Goal: Transaction & Acquisition: Book appointment/travel/reservation

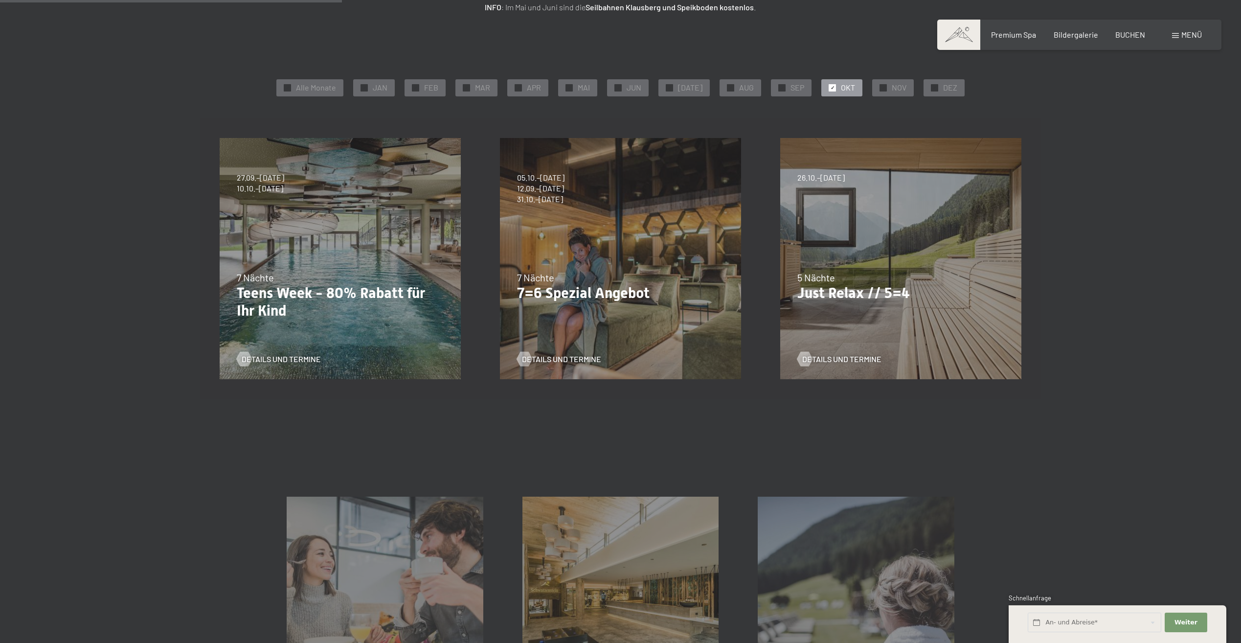
scroll to position [49, 0]
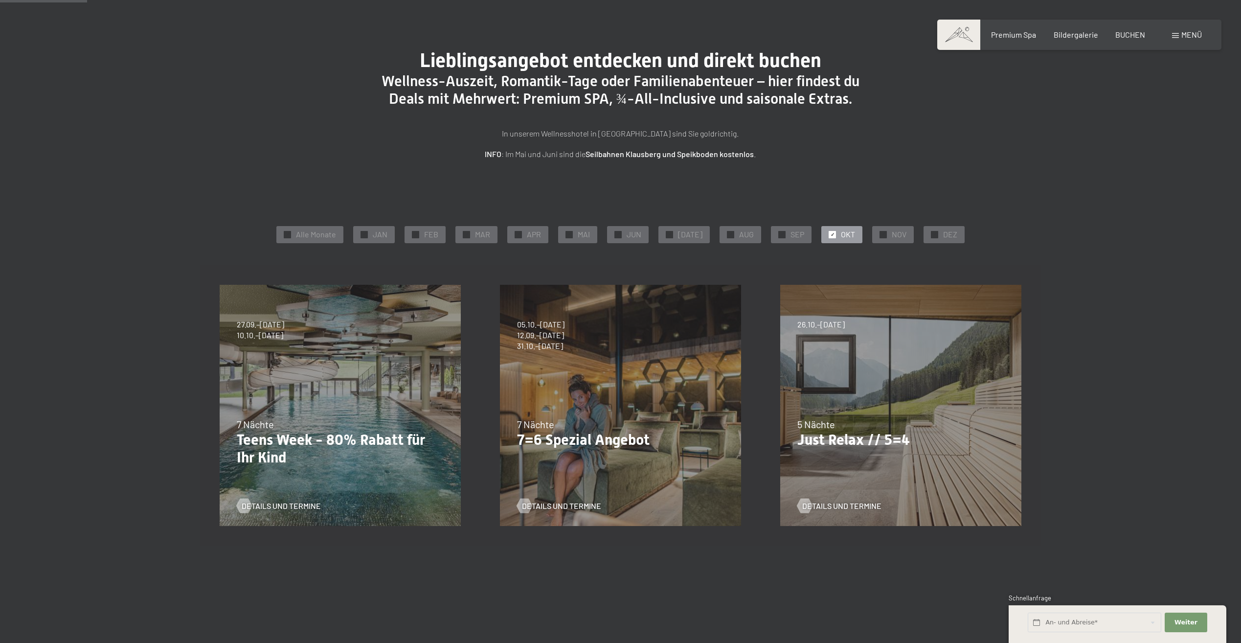
click at [562, 489] on div "Details und Termine" at bounding box center [617, 498] width 200 height 25
click at [557, 504] on span "Details und Termine" at bounding box center [571, 505] width 79 height 11
click at [1133, 31] on span "BUCHEN" at bounding box center [1130, 32] width 30 height 9
click at [1135, 37] on span "BUCHEN" at bounding box center [1130, 32] width 30 height 9
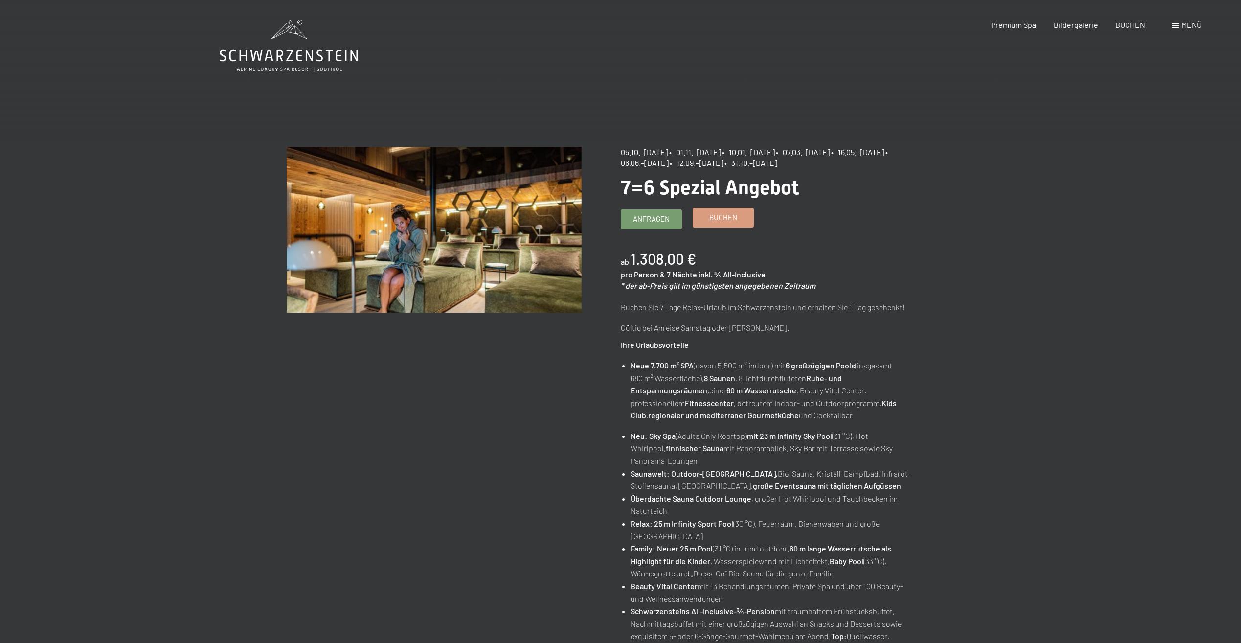
click at [715, 218] on span "Buchen" at bounding box center [723, 217] width 28 height 10
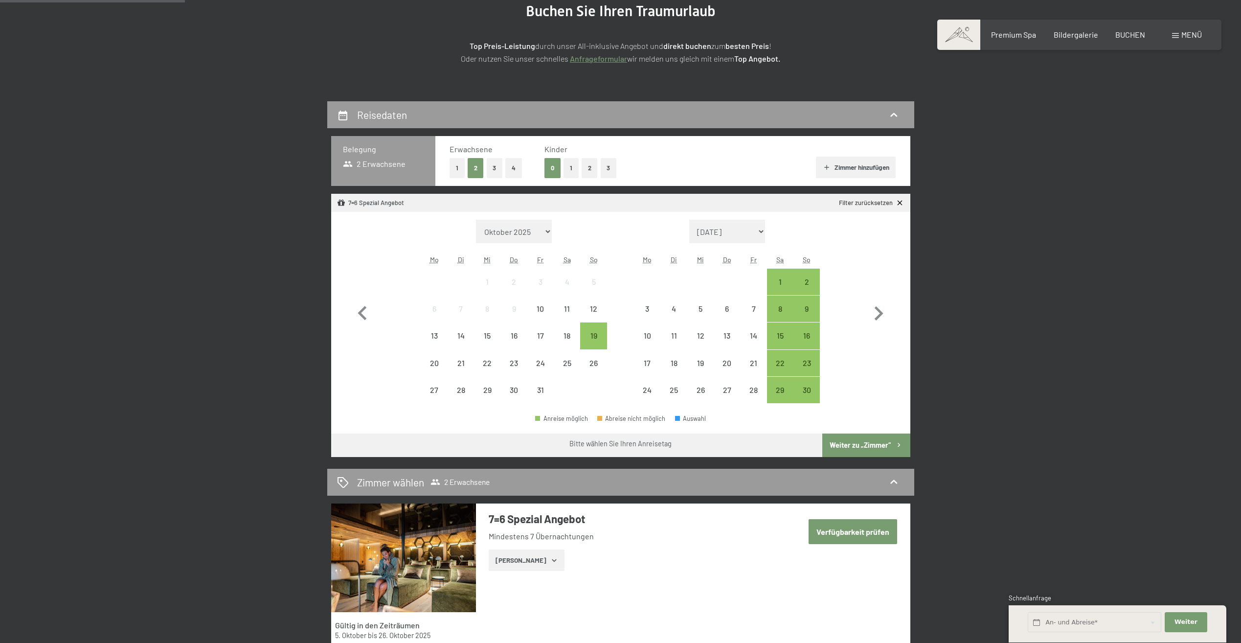
scroll to position [147, 0]
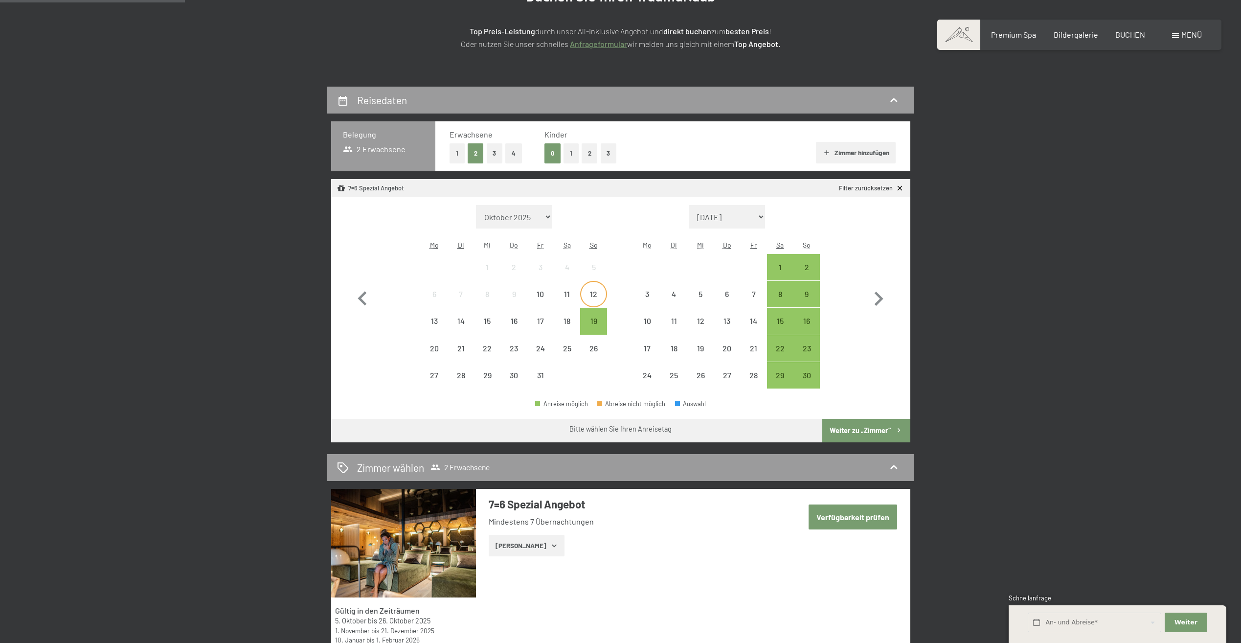
click at [593, 293] on div "12" at bounding box center [593, 302] width 24 height 24
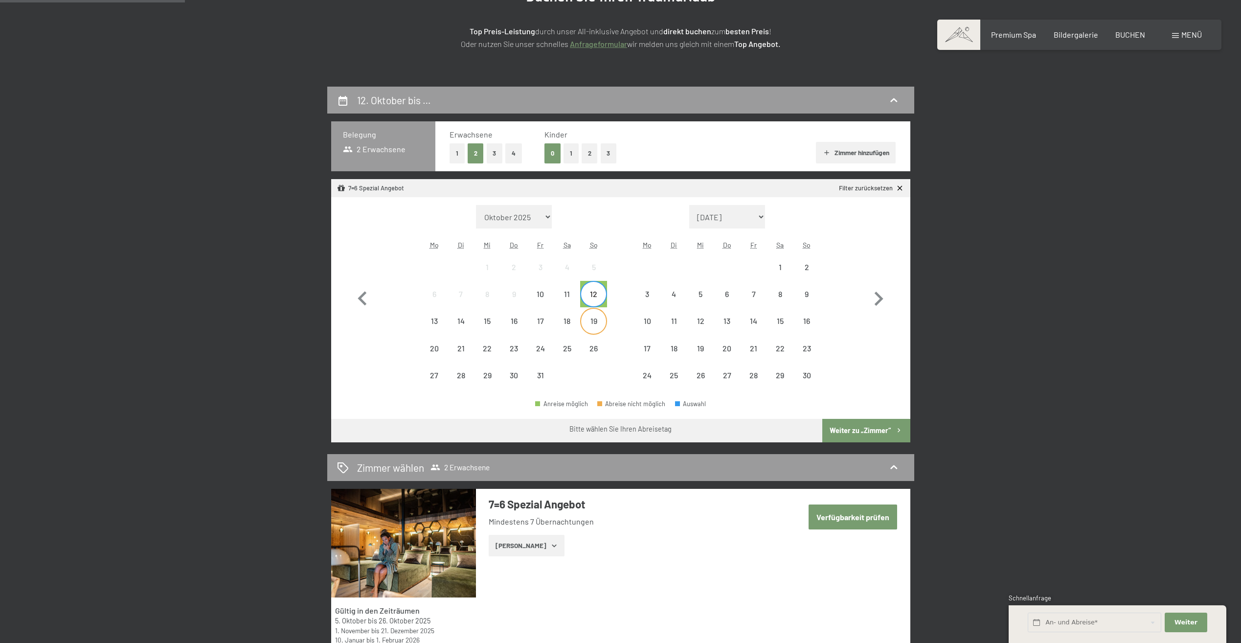
drag, startPoint x: 590, startPoint y: 318, endPoint x: 594, endPoint y: 321, distance: 5.0
click at [590, 318] on div "19" at bounding box center [593, 329] width 24 height 24
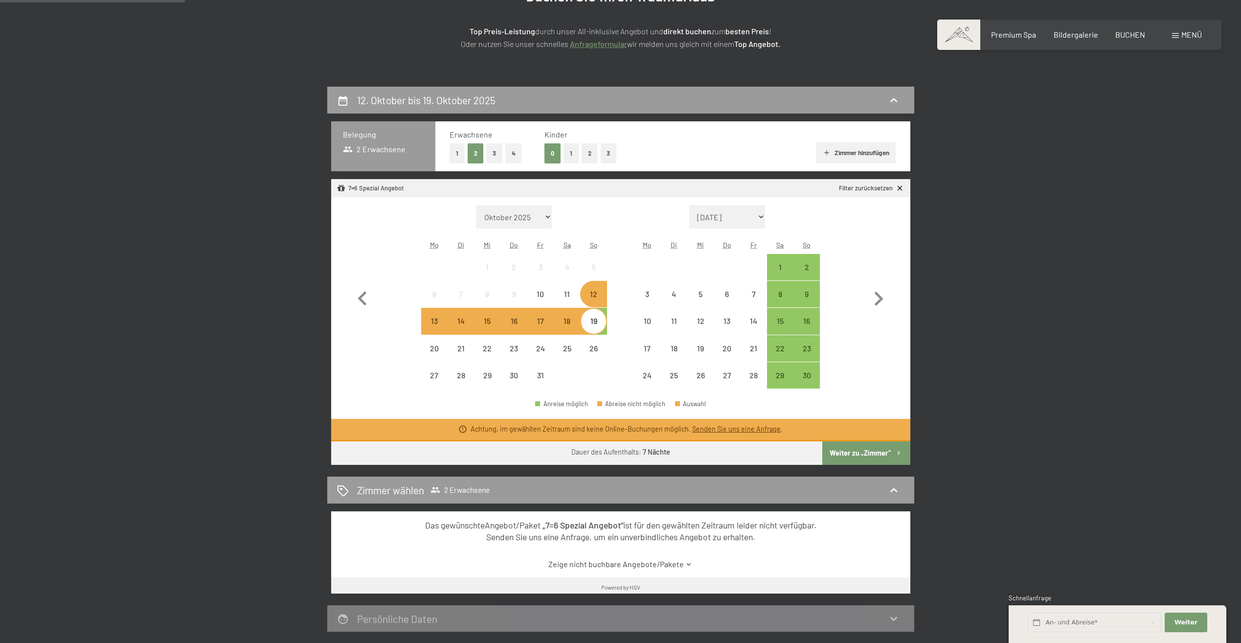
click at [623, 324] on div "Monat/Jahr Oktober 2025 November 2025 Dezember 2025 Januar 2026 Februar 2026 Mä…" at bounding box center [620, 297] width 545 height 184
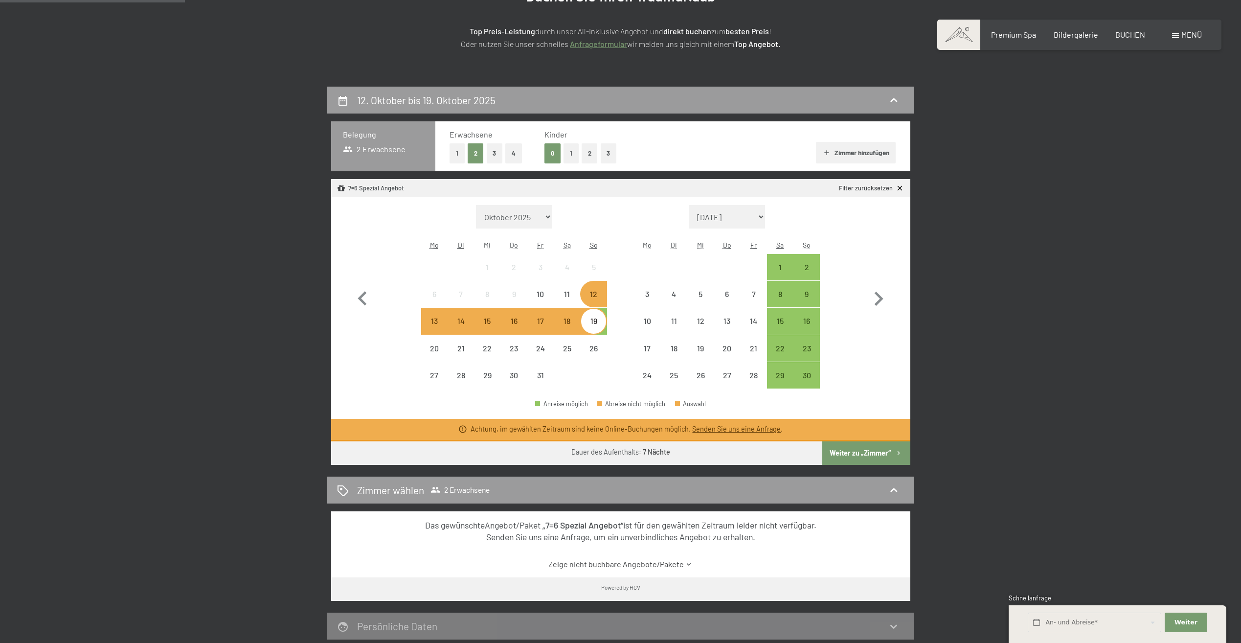
click at [601, 299] on div "12" at bounding box center [593, 302] width 24 height 24
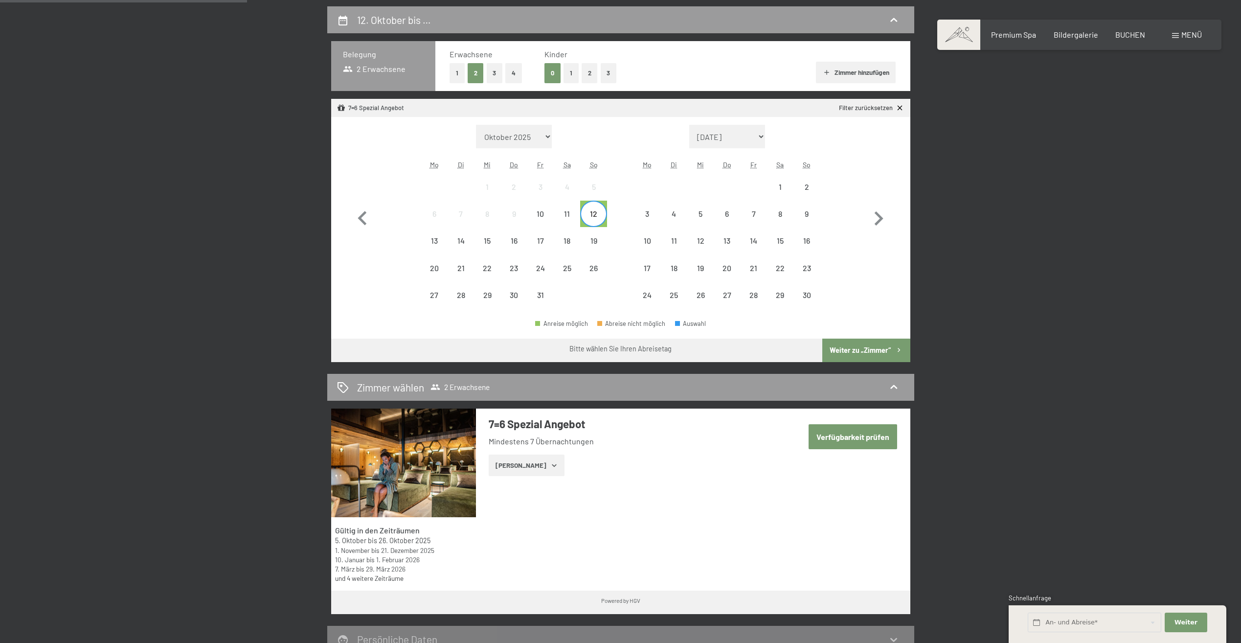
scroll to position [245, 0]
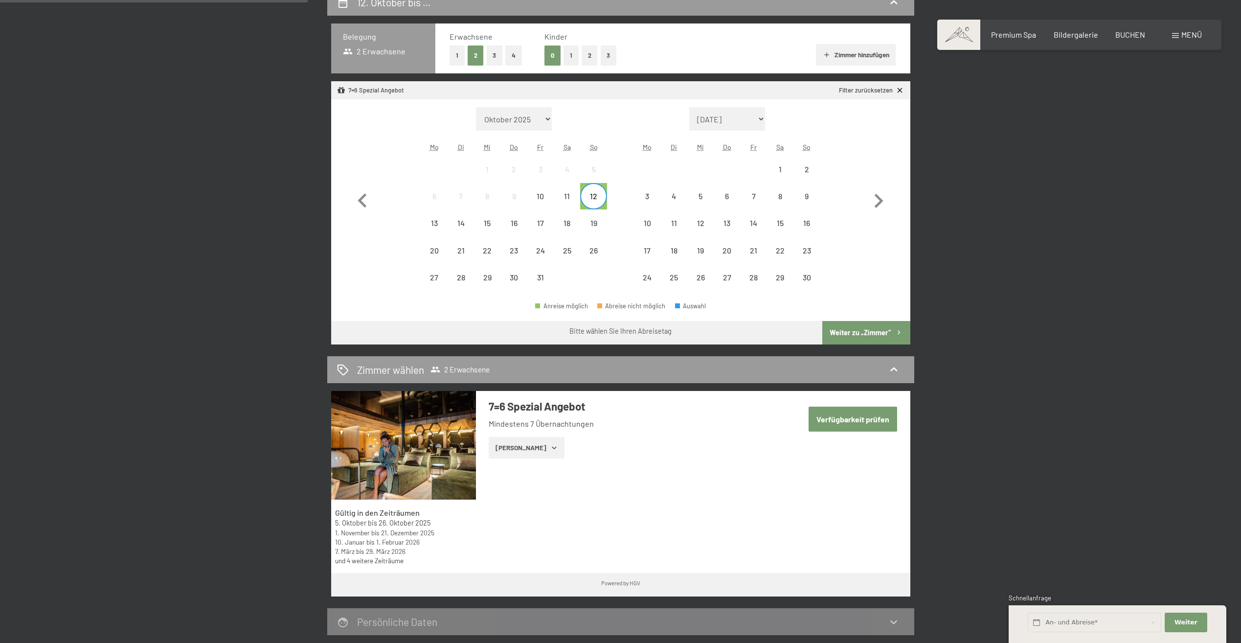
click at [550, 449] on icon "button" at bounding box center [554, 448] width 8 height 8
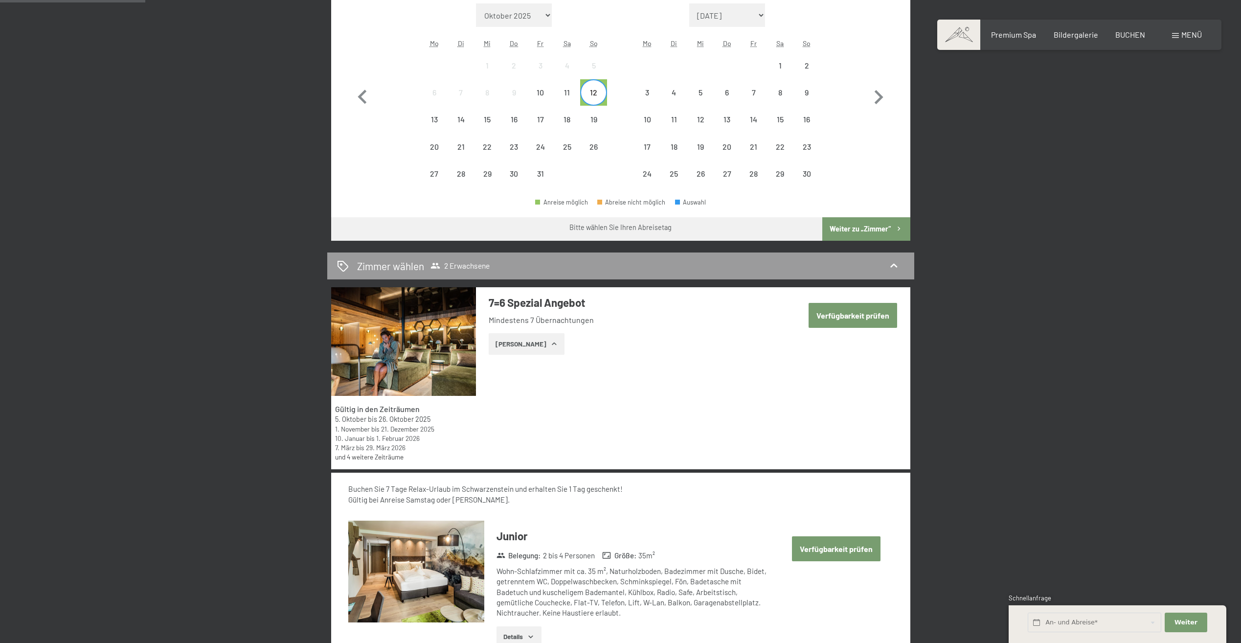
scroll to position [538, 0]
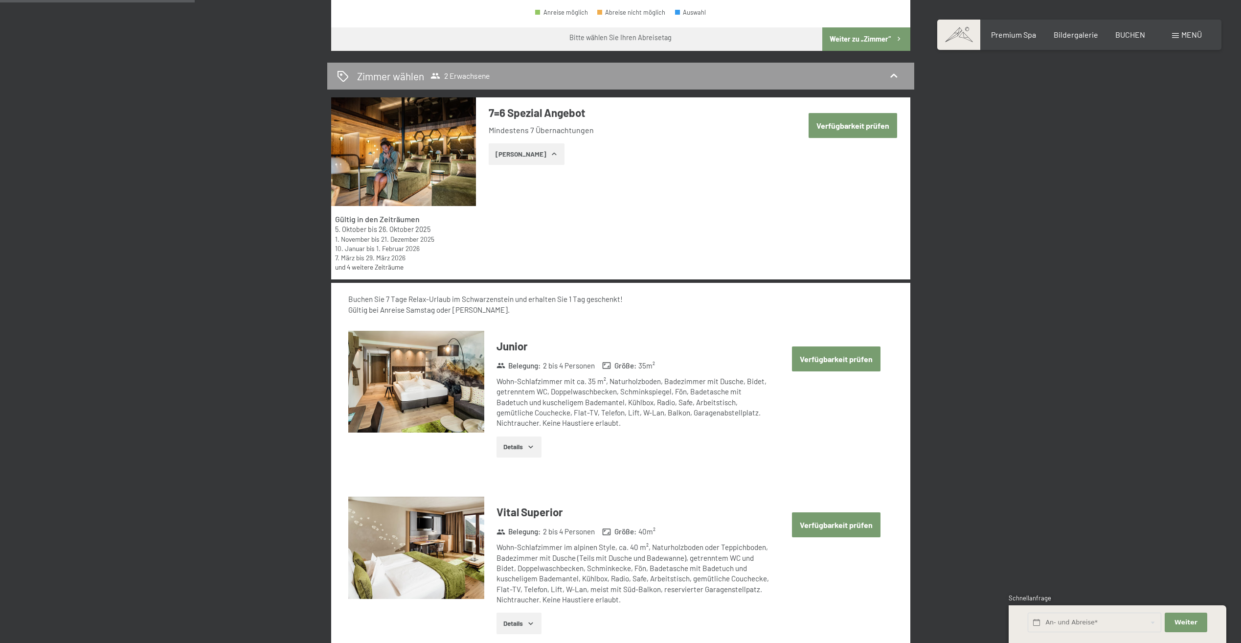
click at [831, 359] on button "Verfügbarkeit prüfen" at bounding box center [836, 358] width 89 height 25
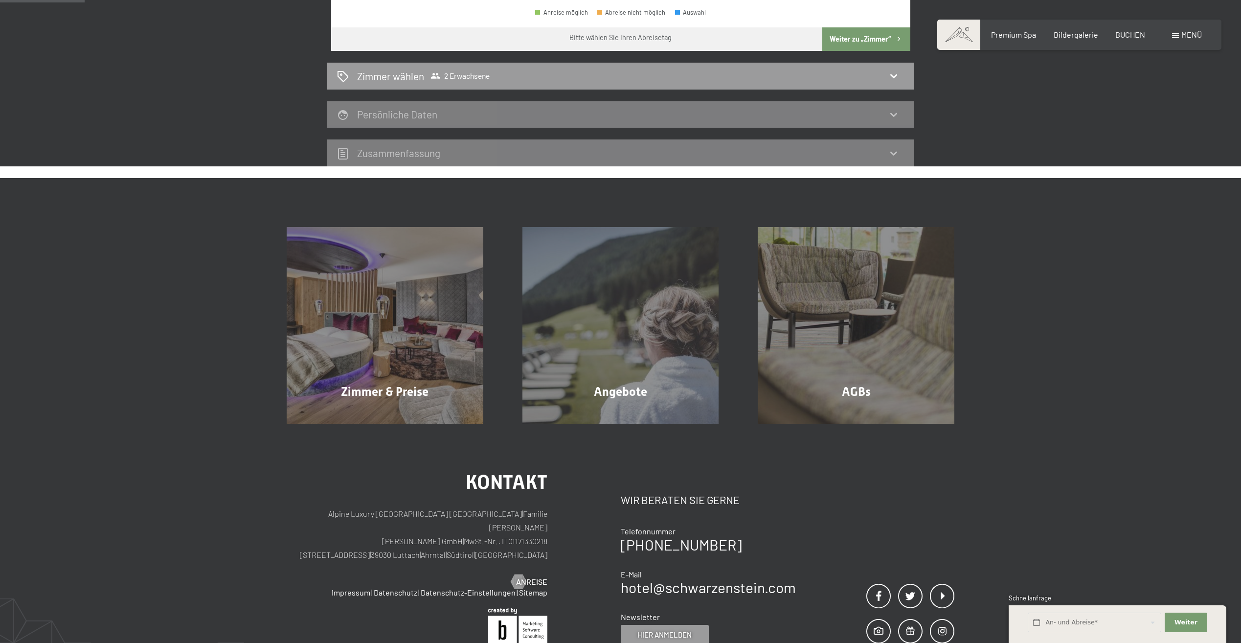
scroll to position [233, 0]
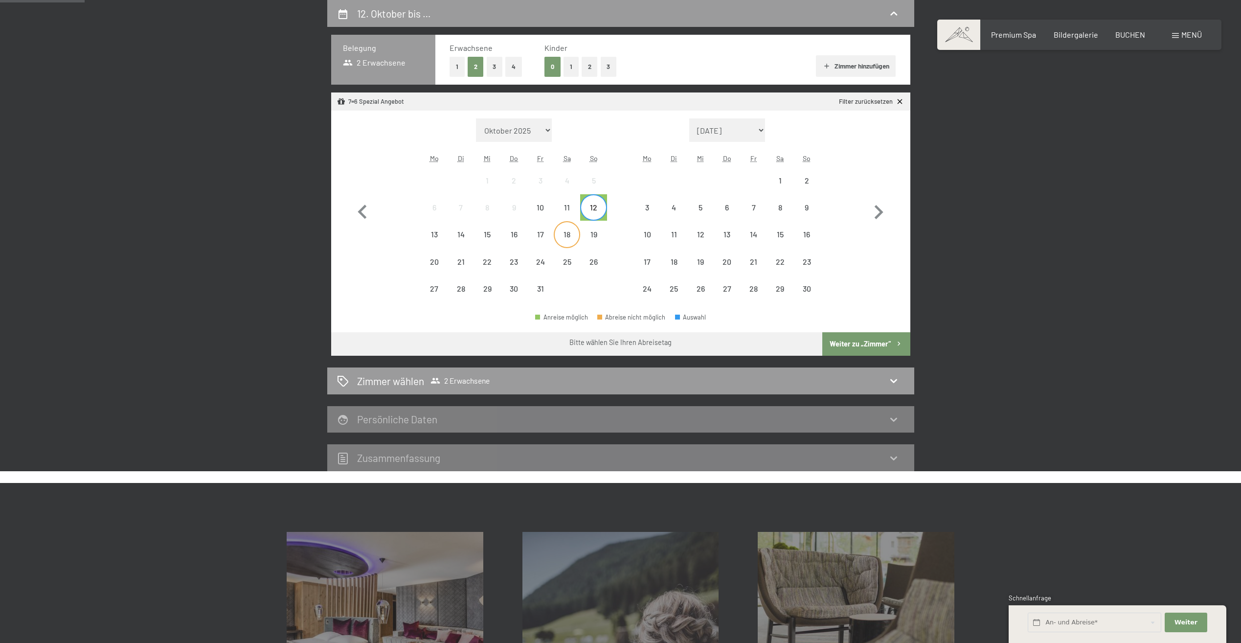
click at [556, 241] on div "18" at bounding box center [567, 242] width 24 height 24
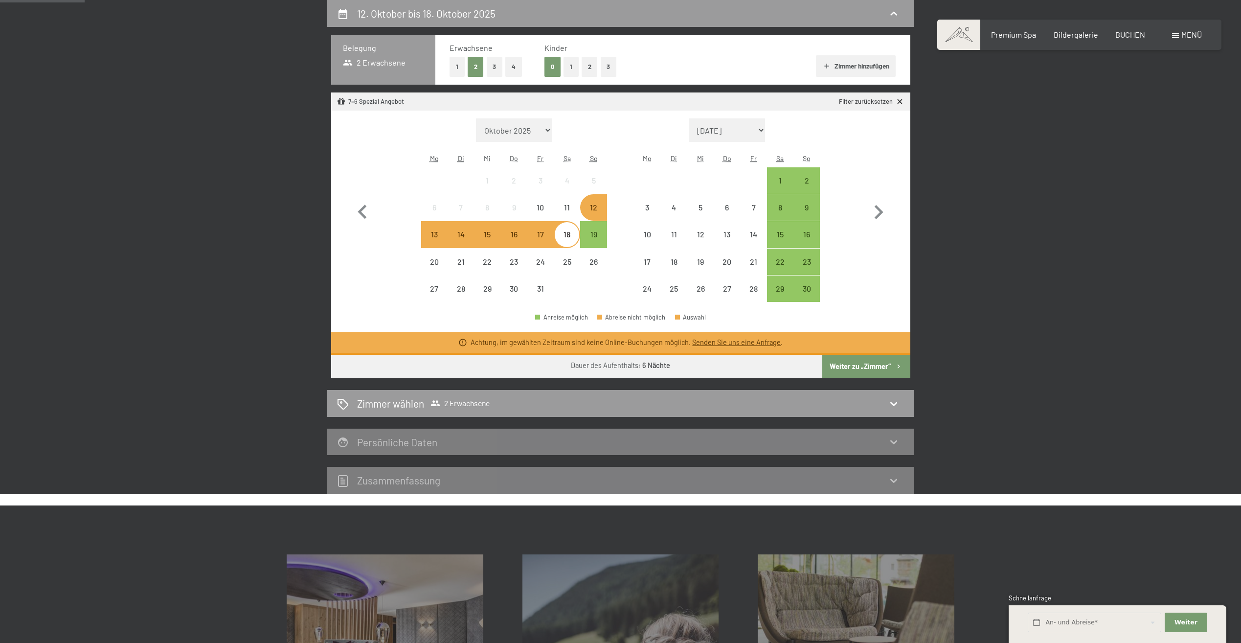
click at [613, 259] on div "Monat/Jahr Oktober 2025 November 2025 Dezember 2025 Januar 2026 Februar 2026 Mä…" at bounding box center [620, 210] width 545 height 184
click at [662, 251] on div "18" at bounding box center [674, 262] width 26 height 26
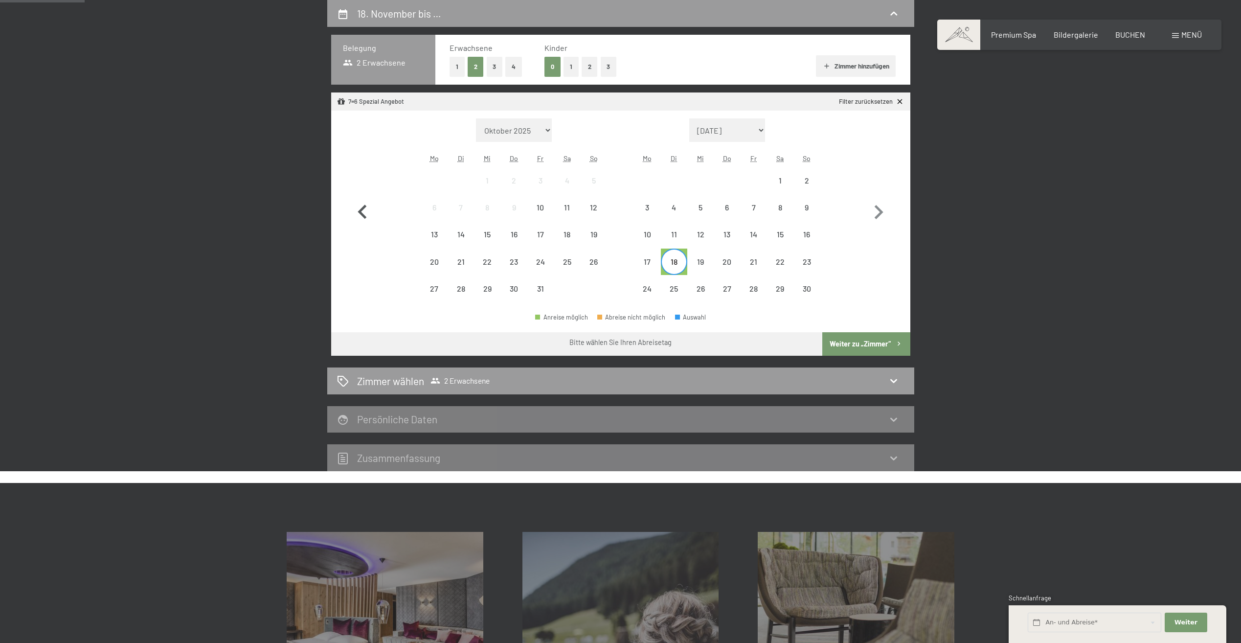
click at [365, 212] on icon "button" at bounding box center [362, 212] width 28 height 28
click at [873, 212] on icon "button" at bounding box center [878, 212] width 28 height 28
select select "2025-11-01"
select select "2025-12-01"
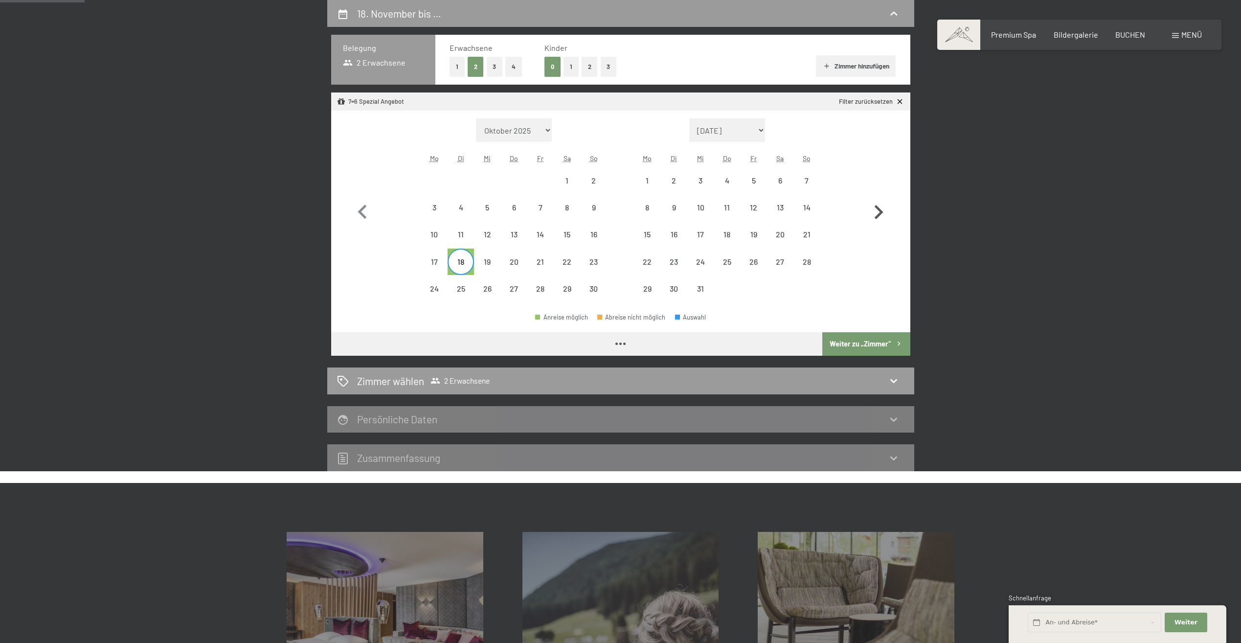
select select "2025-11-01"
select select "2025-12-01"
click at [877, 213] on icon "button" at bounding box center [878, 212] width 28 height 28
select select "2025-12-01"
select select "2026-01-01"
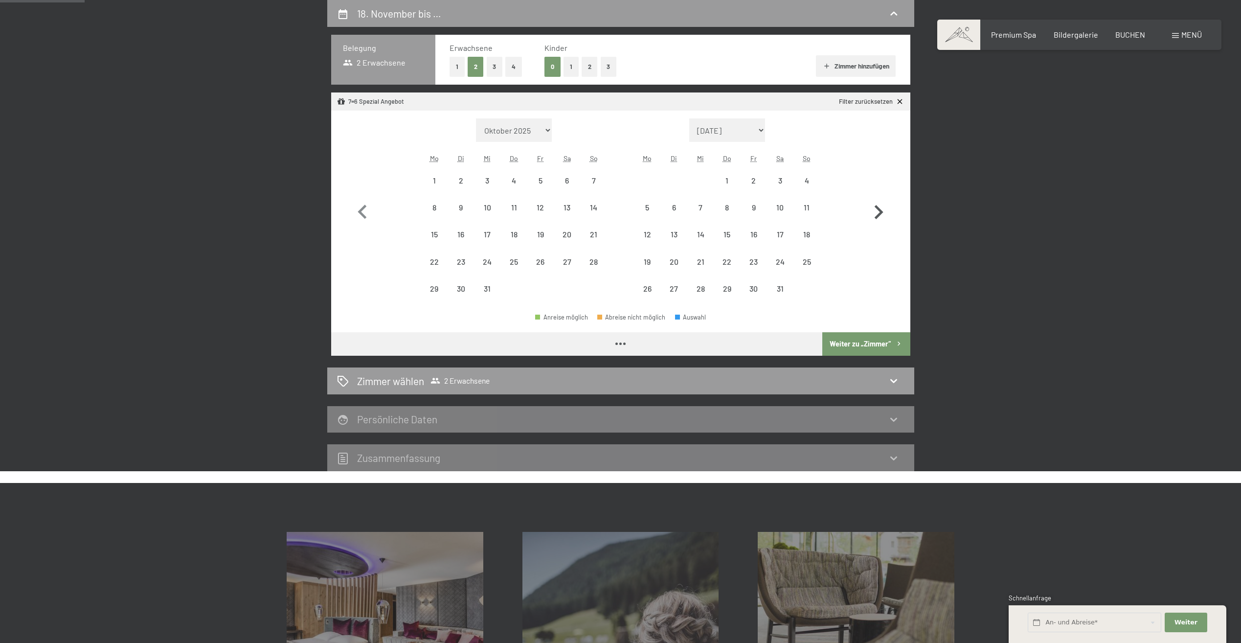
select select "2025-12-01"
select select "2026-01-01"
click at [378, 219] on div "Monat/Jahr Oktober 2025 November 2025 Dezember 2025 Januar 2026 Februar 2026 Mä…" at bounding box center [620, 210] width 545 height 184
click at [371, 215] on icon "button" at bounding box center [362, 212] width 28 height 28
select select "2025-11-01"
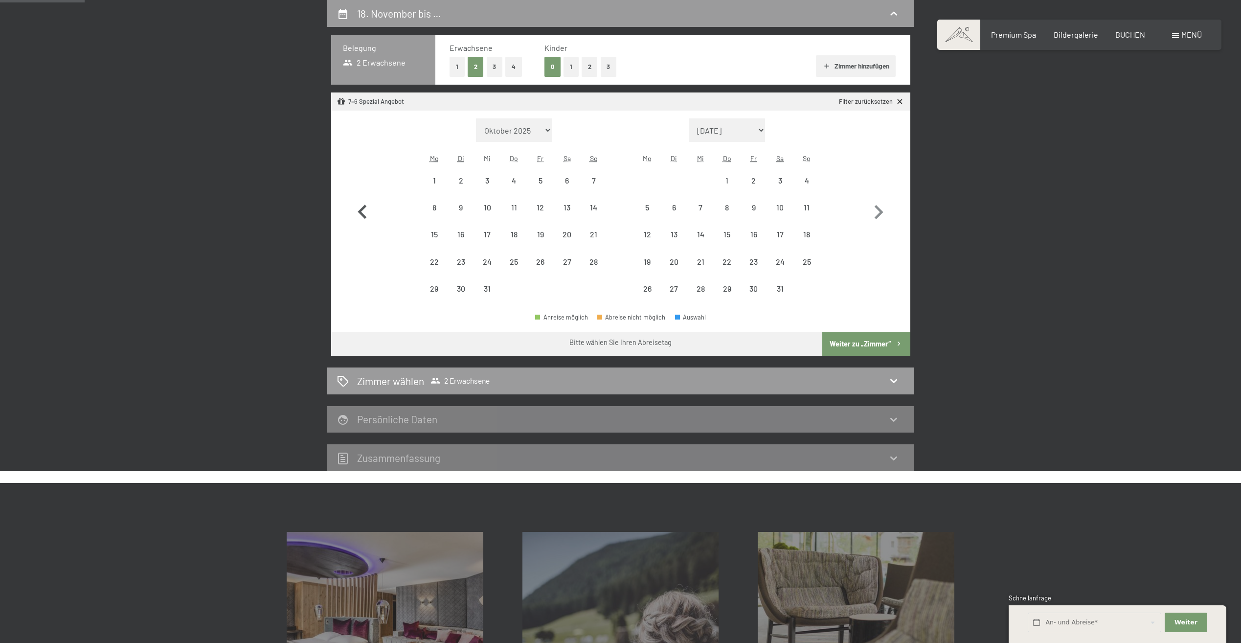
select select "2025-12-01"
click at [466, 267] on div "18" at bounding box center [461, 270] width 24 height 24
select select "2025-11-01"
select select "2025-12-01"
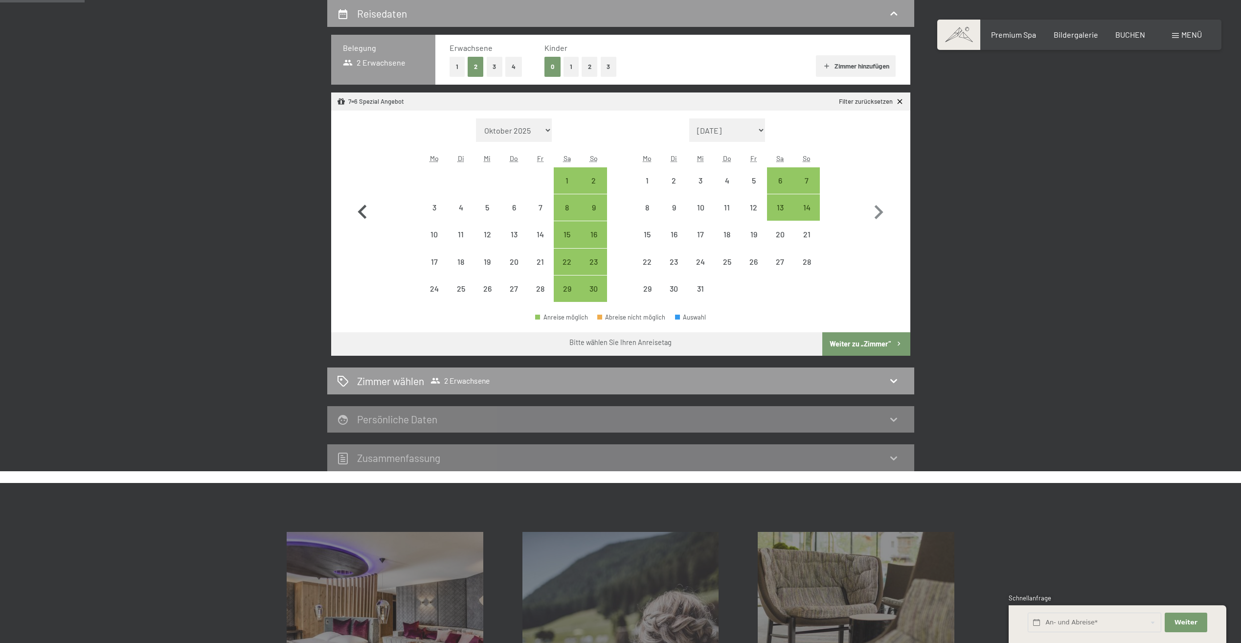
click at [363, 209] on icon "button" at bounding box center [362, 212] width 9 height 14
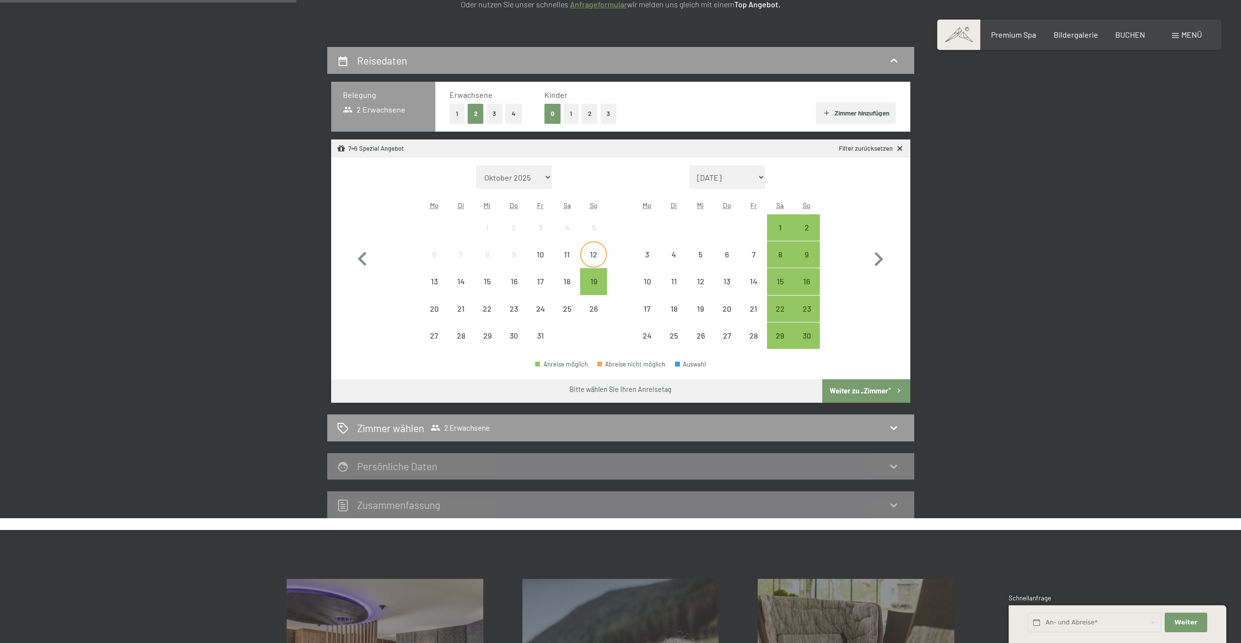
scroll to position [184, 0]
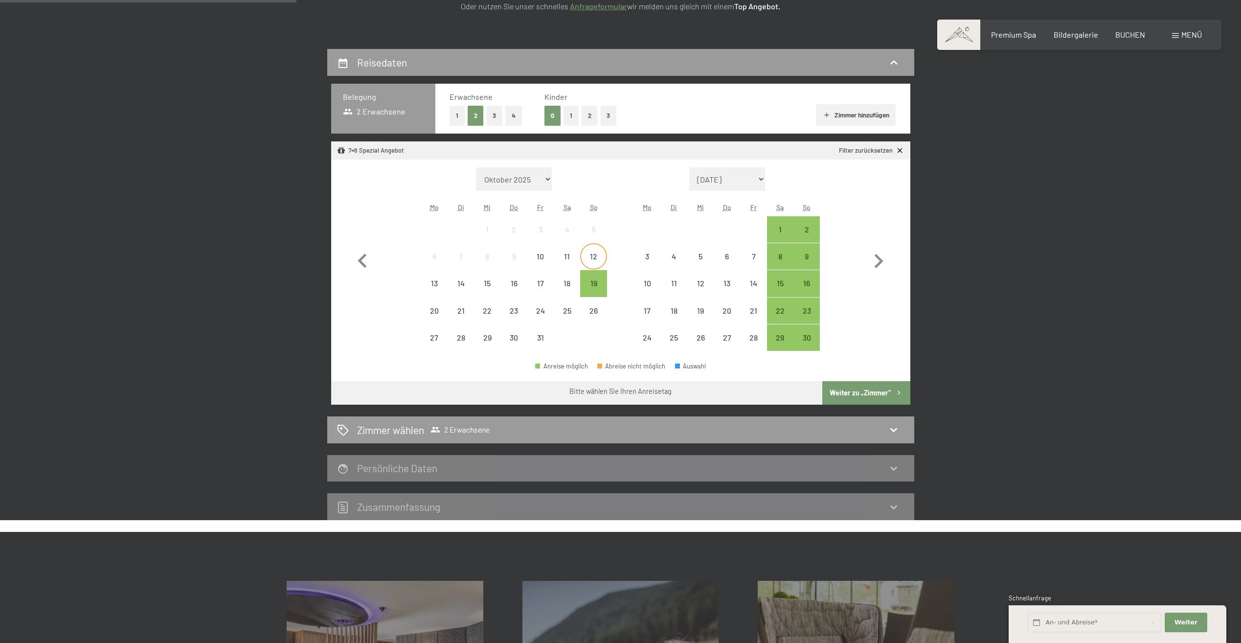
click at [592, 254] on div "12" at bounding box center [593, 264] width 24 height 24
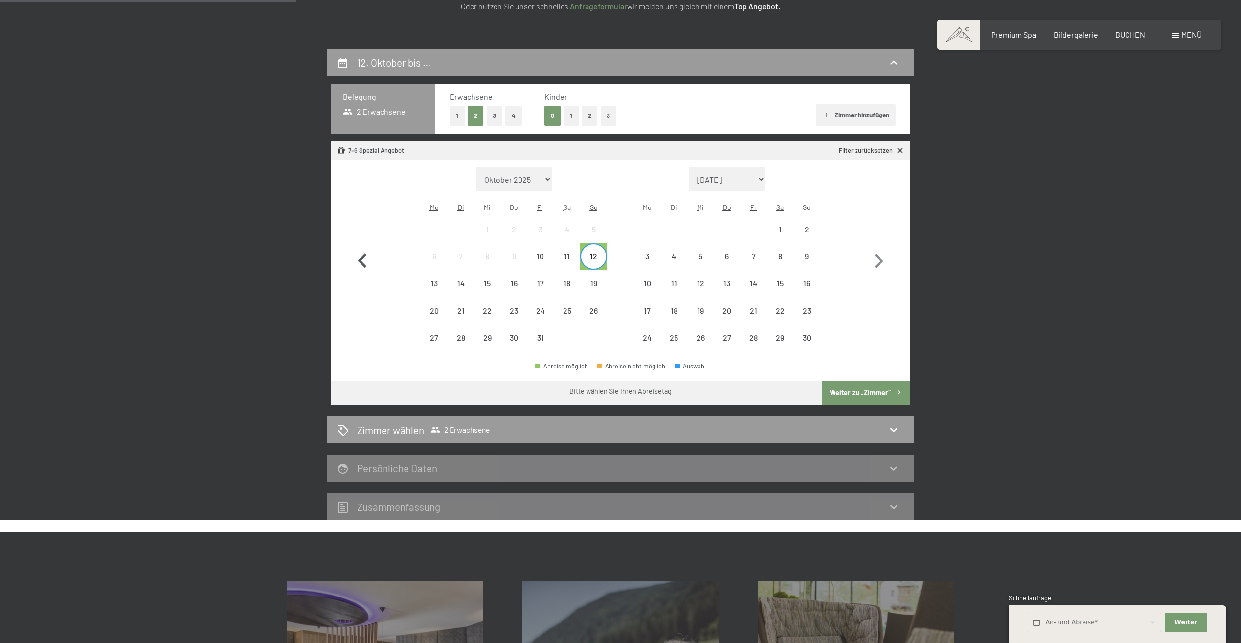
click at [363, 263] on icon "button" at bounding box center [362, 261] width 9 height 14
click at [870, 259] on icon "button" at bounding box center [878, 261] width 28 height 28
select select "2025-11-01"
select select "2025-12-01"
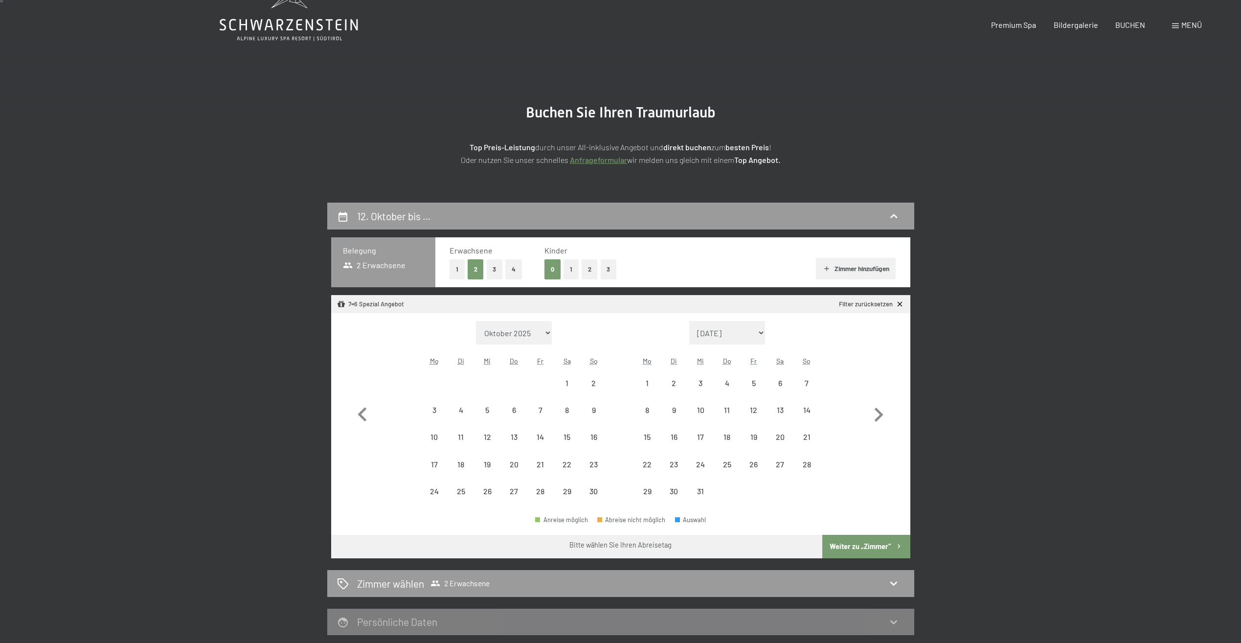
scroll to position [0, 0]
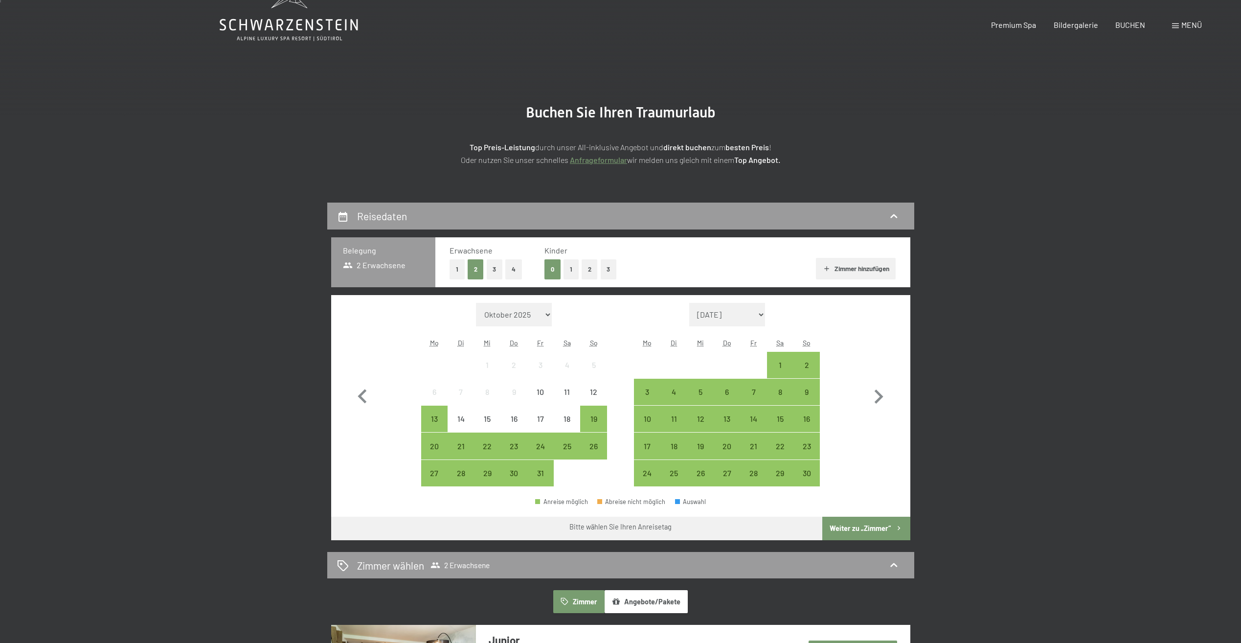
scroll to position [98, 0]
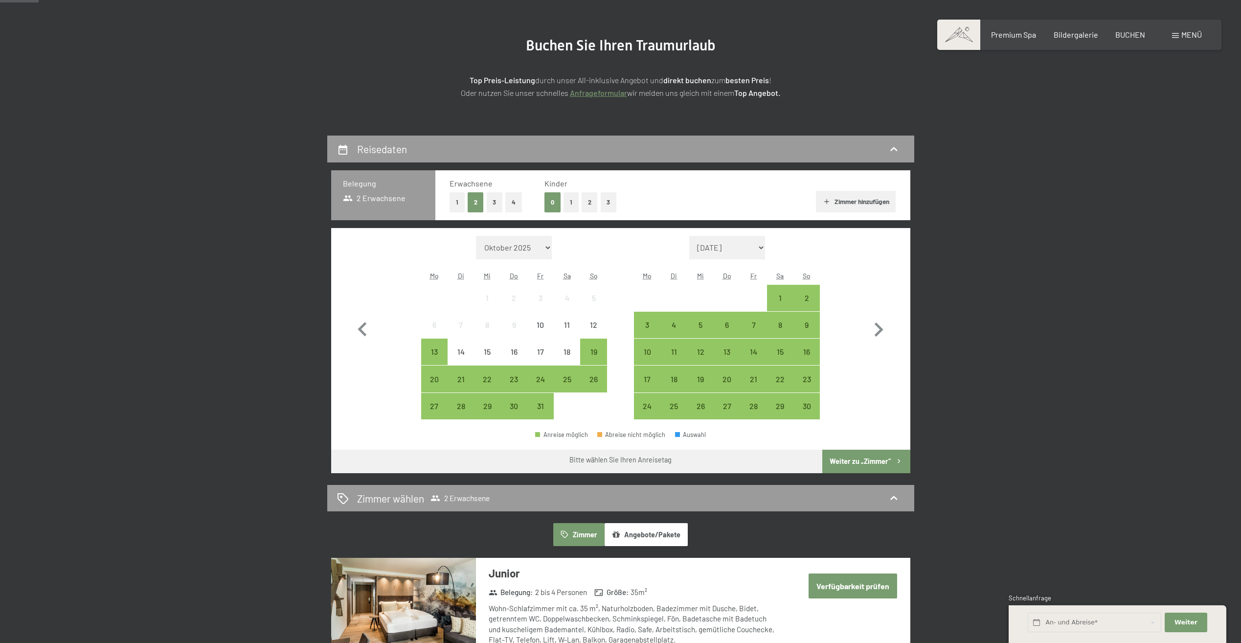
click at [591, 353] on span "Einwilligung Marketing*" at bounding box center [567, 350] width 81 height 10
click at [522, 353] on input "Einwilligung Marketing*" at bounding box center [517, 350] width 10 height 10
click at [591, 322] on div "12" at bounding box center [593, 333] width 24 height 24
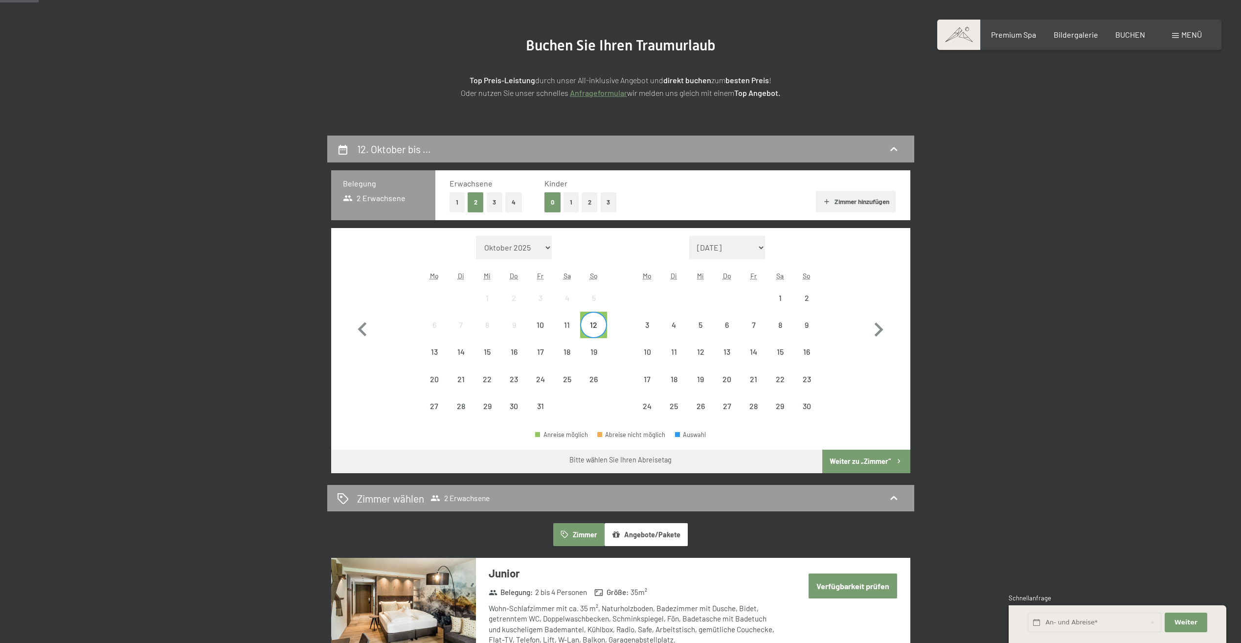
click at [596, 346] on span "Einwilligung Marketing*" at bounding box center [567, 350] width 81 height 10
click at [522, 346] on input "Einwilligung Marketing*" at bounding box center [517, 350] width 10 height 10
click at [595, 348] on span "Einwilligung Marketing*" at bounding box center [567, 350] width 81 height 10
click at [522, 348] on input "Einwilligung Marketing*" at bounding box center [517, 350] width 10 height 10
click at [594, 353] on span "Einwilligung Marketing*" at bounding box center [567, 350] width 81 height 10
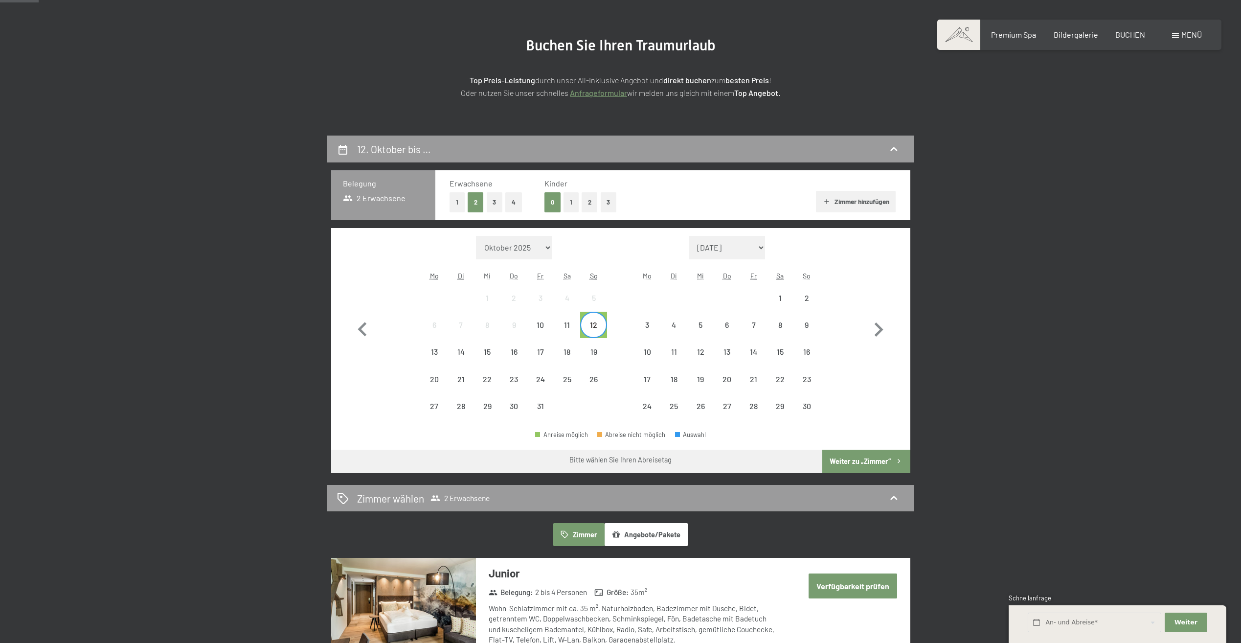
click at [522, 353] on input "Einwilligung Marketing*" at bounding box center [517, 350] width 10 height 10
checkbox input "false"
click at [516, 353] on div "16" at bounding box center [514, 360] width 24 height 24
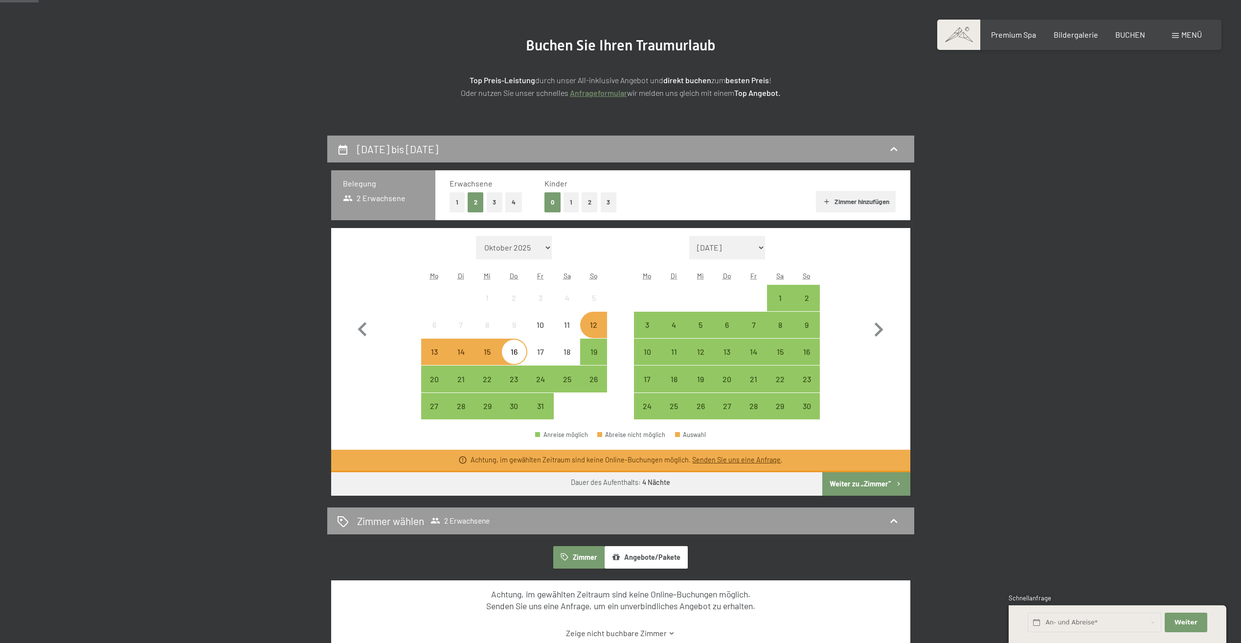
click at [857, 480] on button "Weiter zu „Zimmer“" at bounding box center [866, 483] width 88 height 23
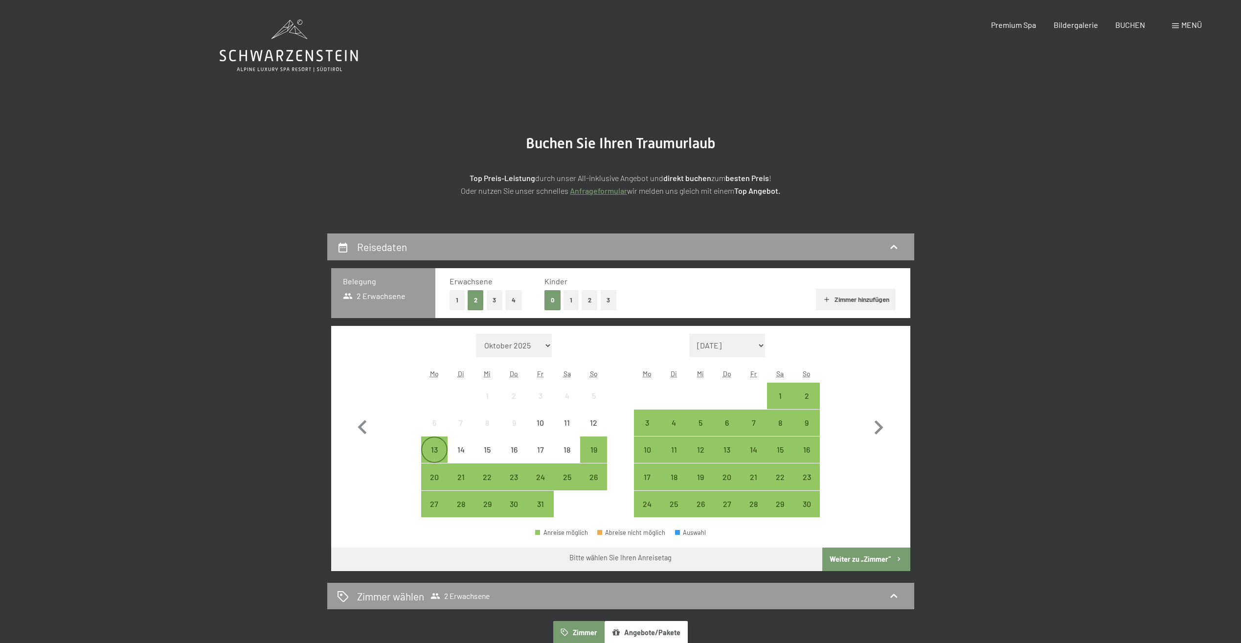
click at [434, 450] on div "13" at bounding box center [434, 458] width 24 height 24
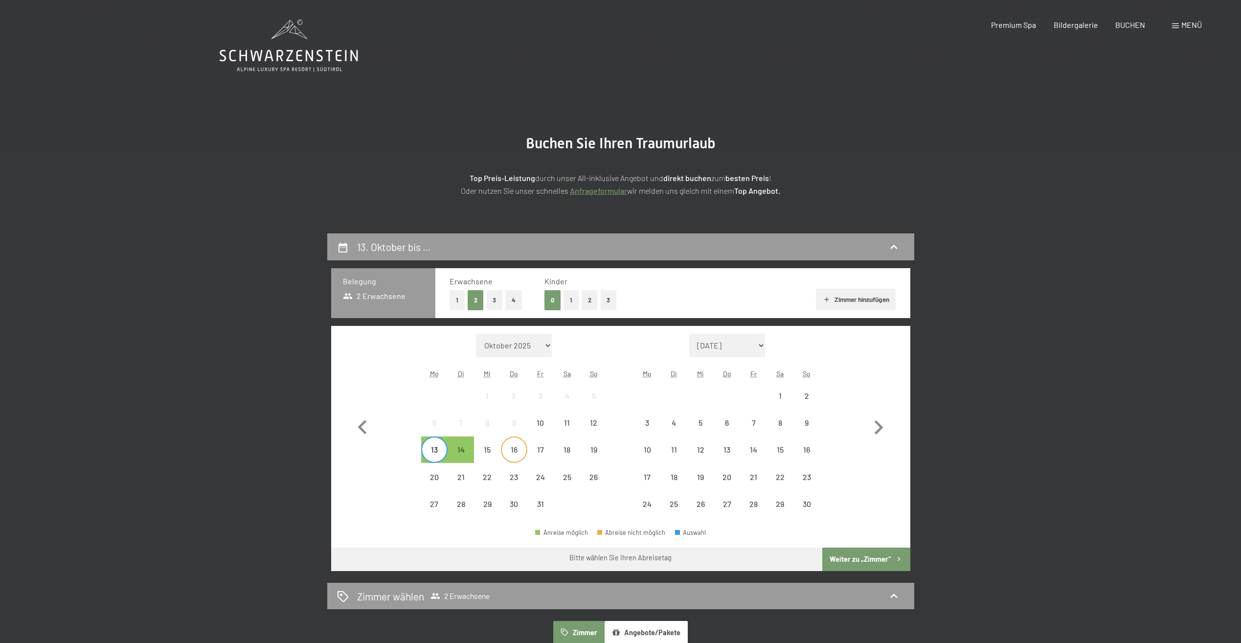
click at [519, 455] on div "16" at bounding box center [514, 458] width 24 height 24
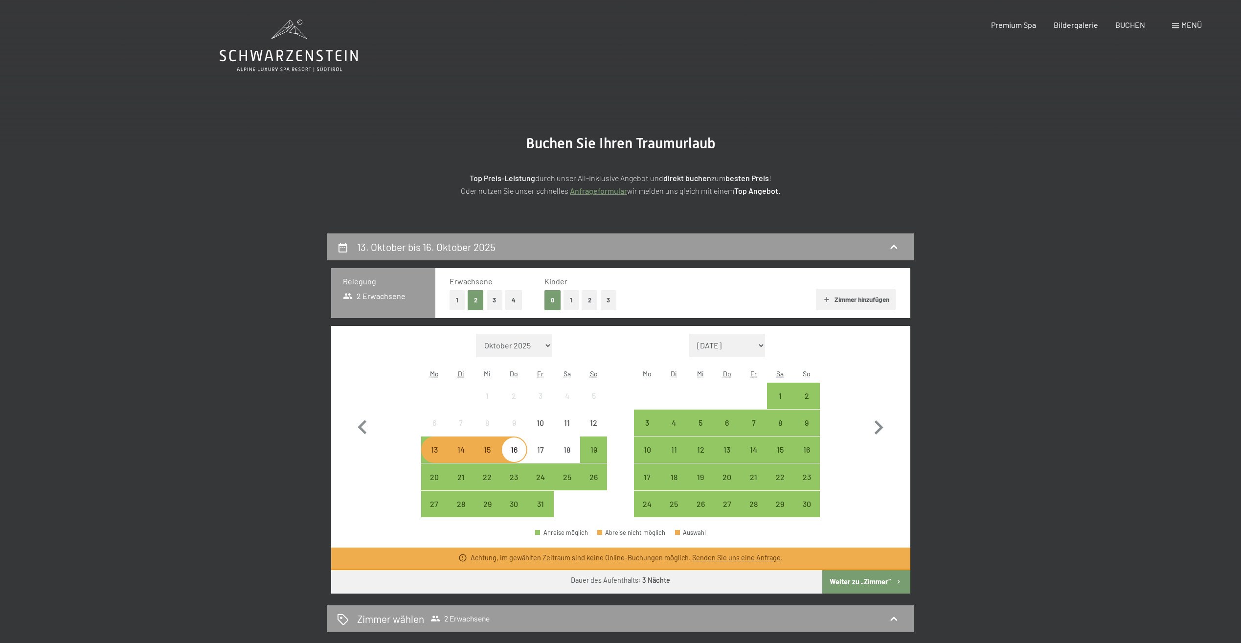
click at [864, 581] on button "Weiter zu „Zimmer“" at bounding box center [866, 581] width 88 height 23
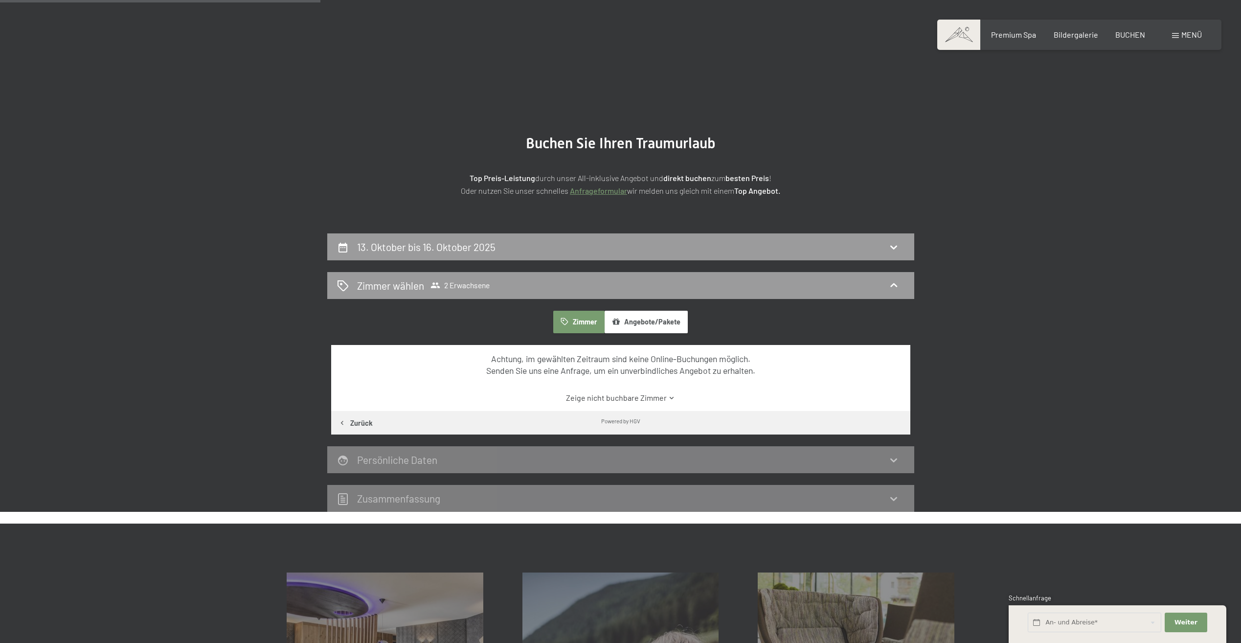
scroll to position [233, 0]
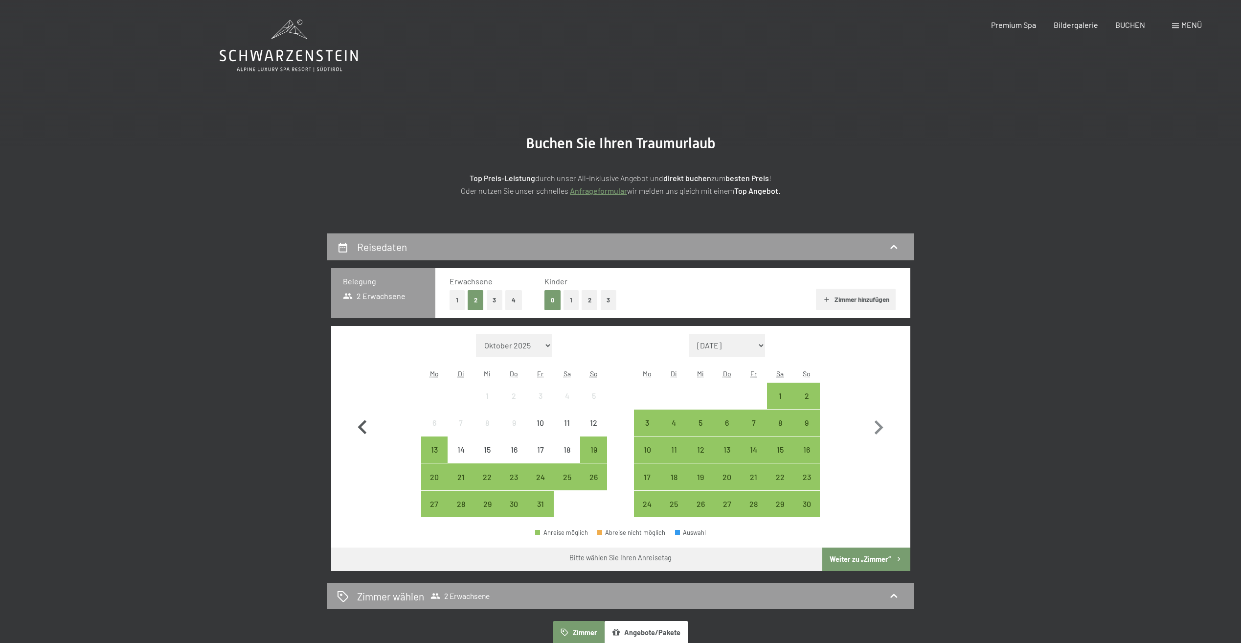
click at [363, 422] on icon "button" at bounding box center [362, 427] width 28 height 28
click at [298, 51] on icon at bounding box center [289, 56] width 138 height 12
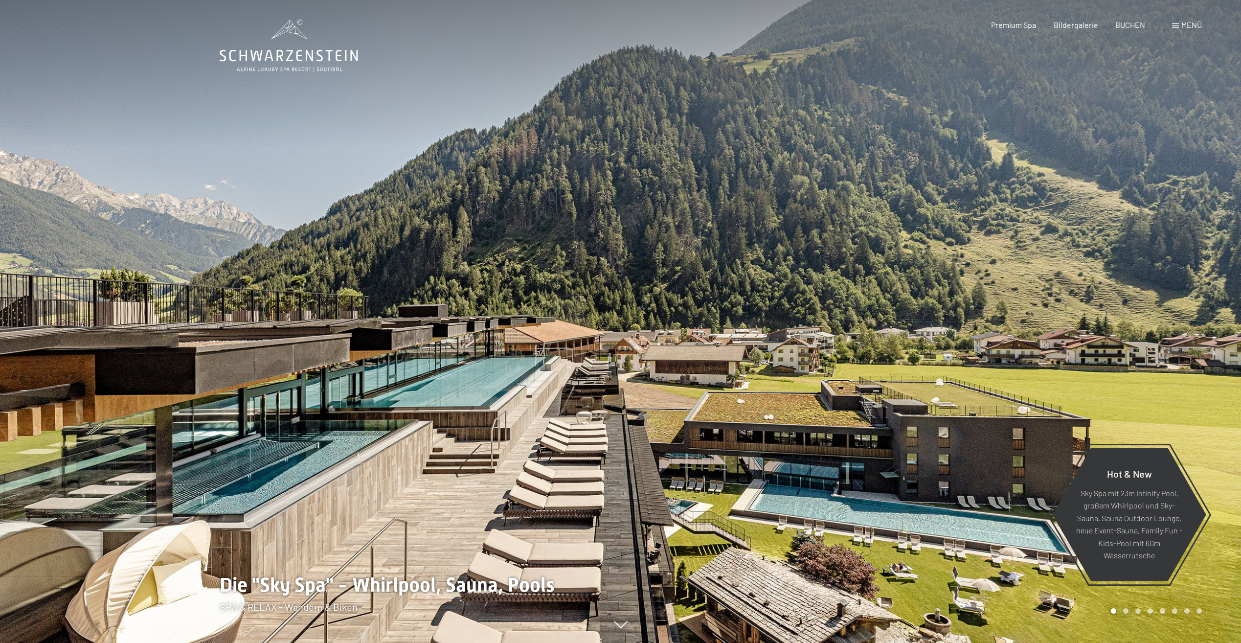
click at [1133, 30] on div "Premium Spa Bildergalerie BUCHEN" at bounding box center [1059, 25] width 205 height 11
click at [1130, 24] on span "BUCHEN" at bounding box center [1130, 23] width 30 height 9
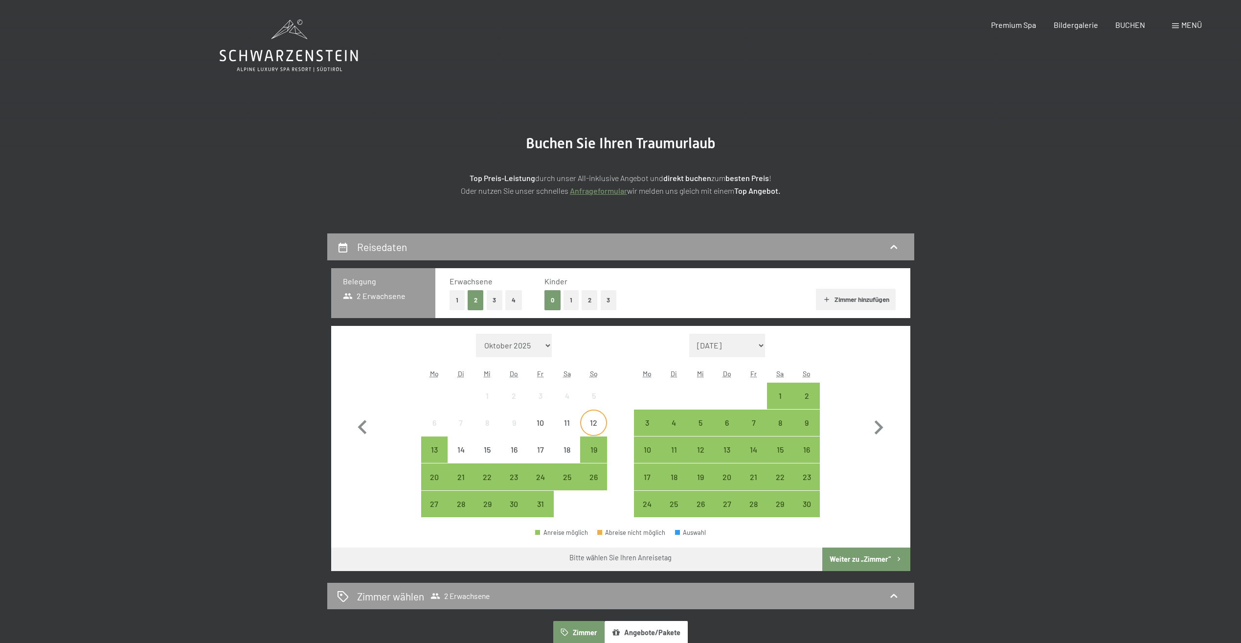
click at [594, 419] on div "12" at bounding box center [593, 431] width 24 height 24
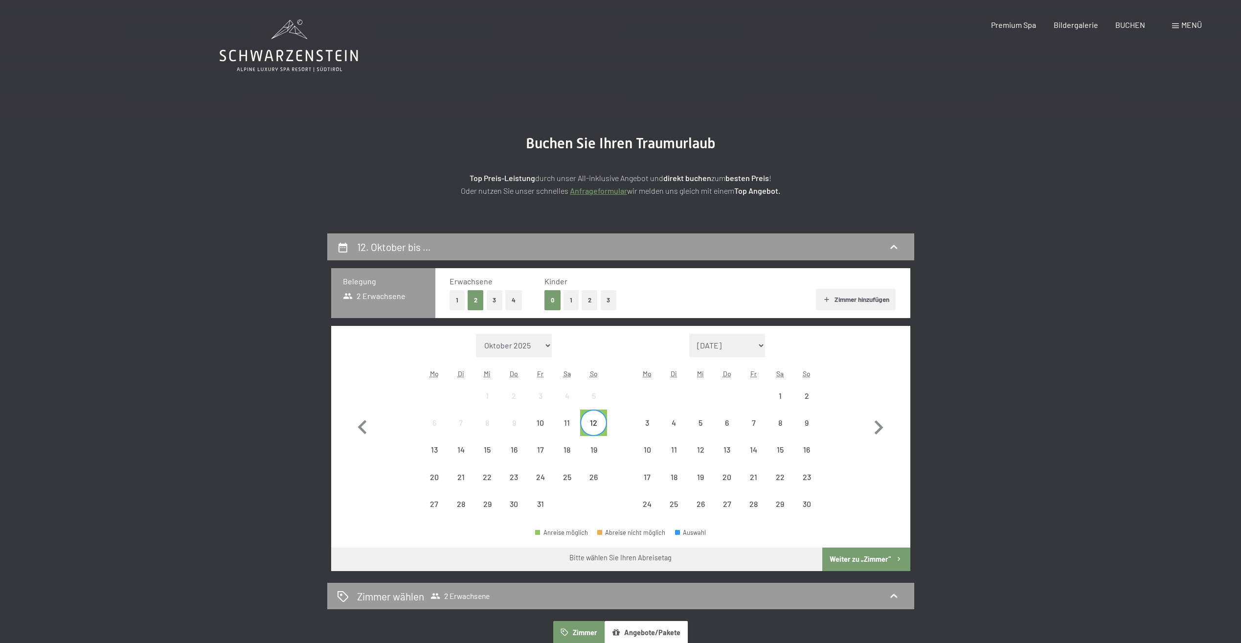
click at [594, 428] on div "12" at bounding box center [593, 431] width 24 height 24
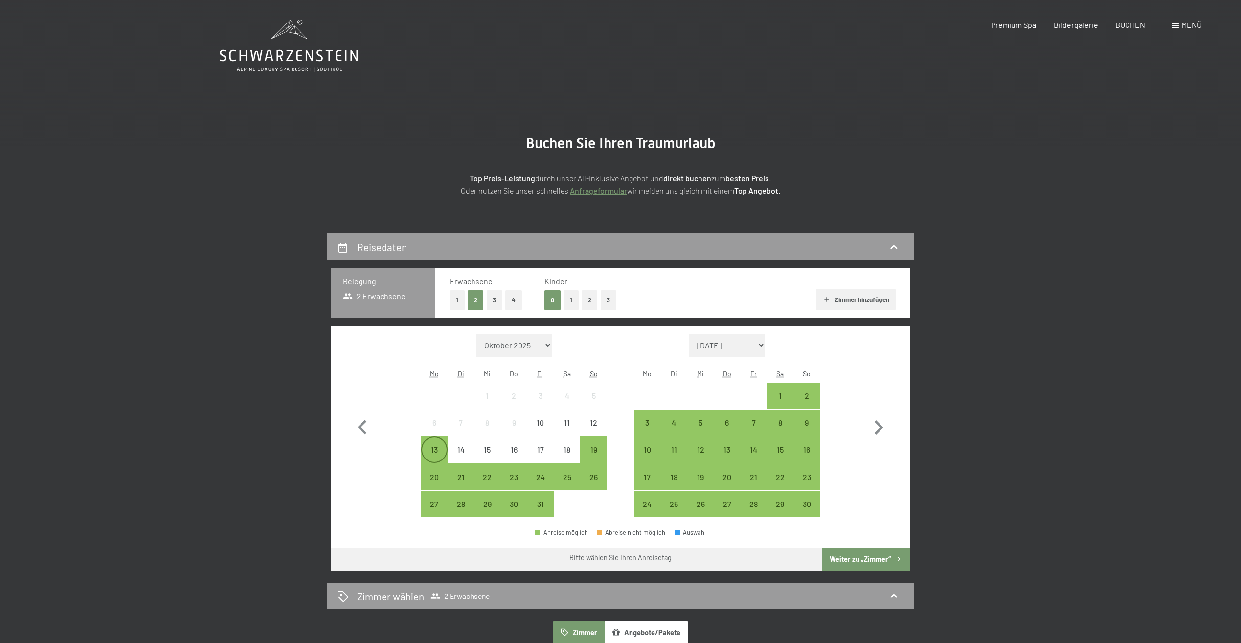
click at [434, 449] on div "13" at bounding box center [434, 458] width 24 height 24
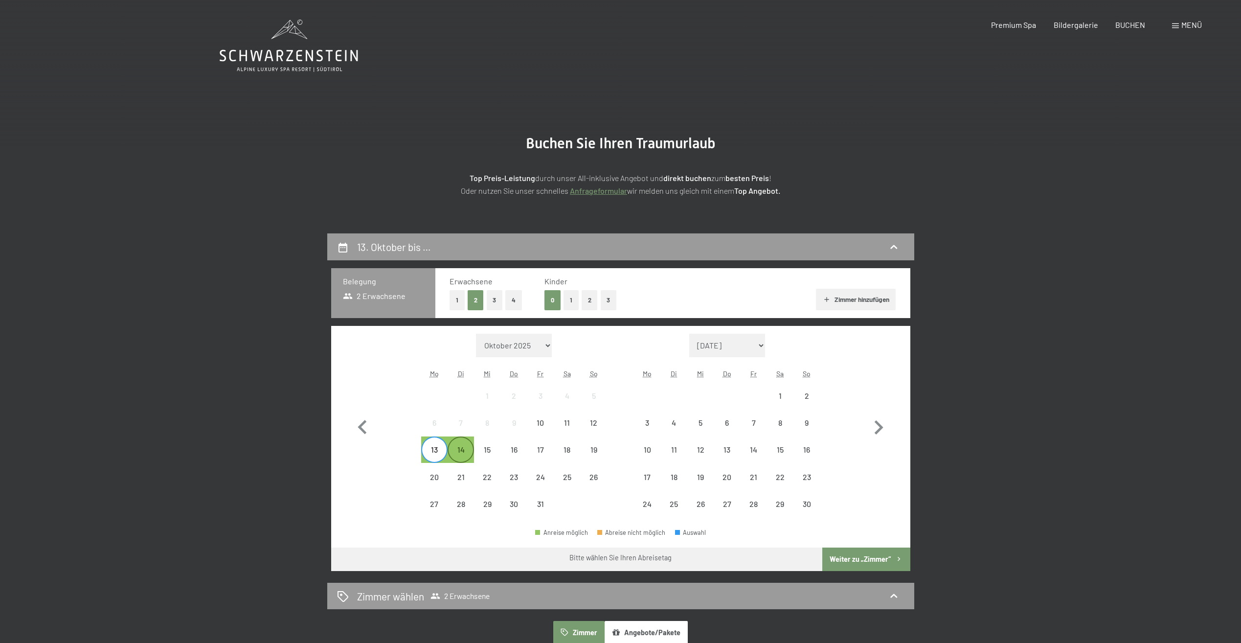
click at [469, 450] on div "14" at bounding box center [461, 458] width 24 height 24
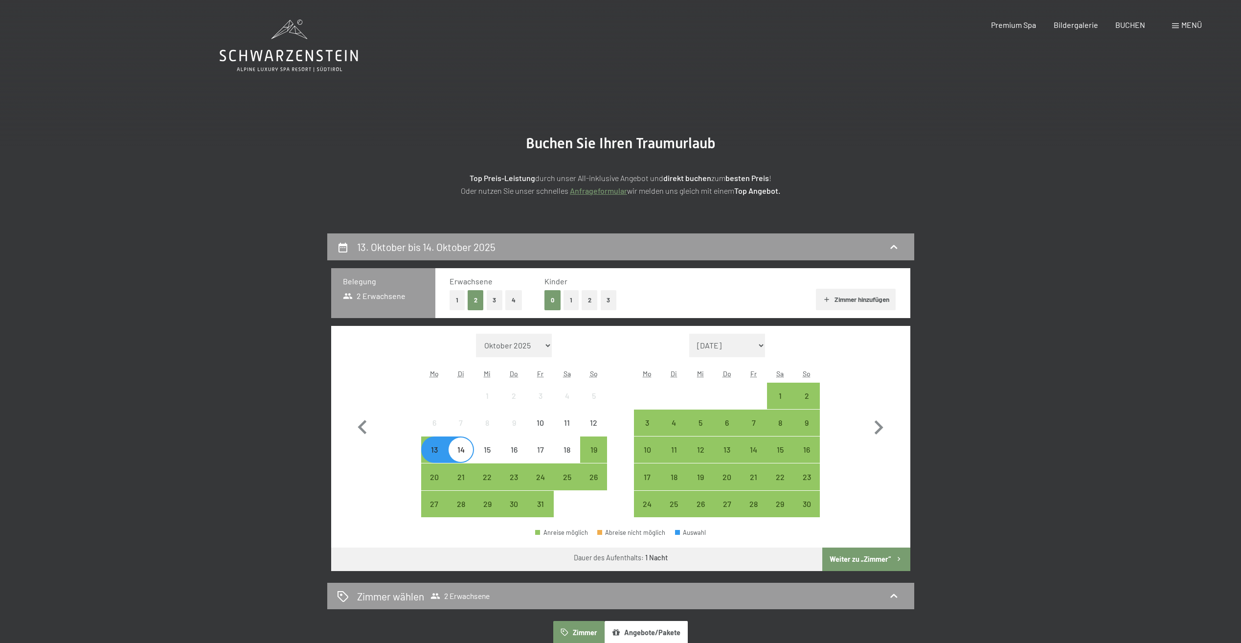
click at [854, 557] on button "Weiter zu „Zimmer“" at bounding box center [866, 558] width 88 height 23
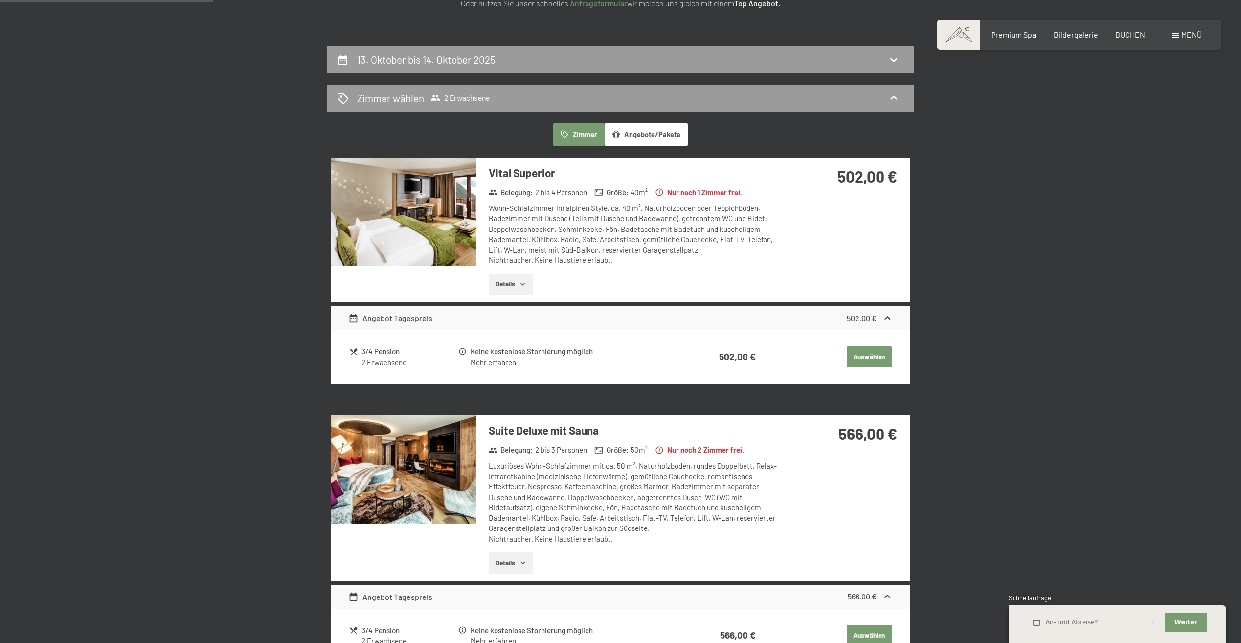
scroll to position [136, 0]
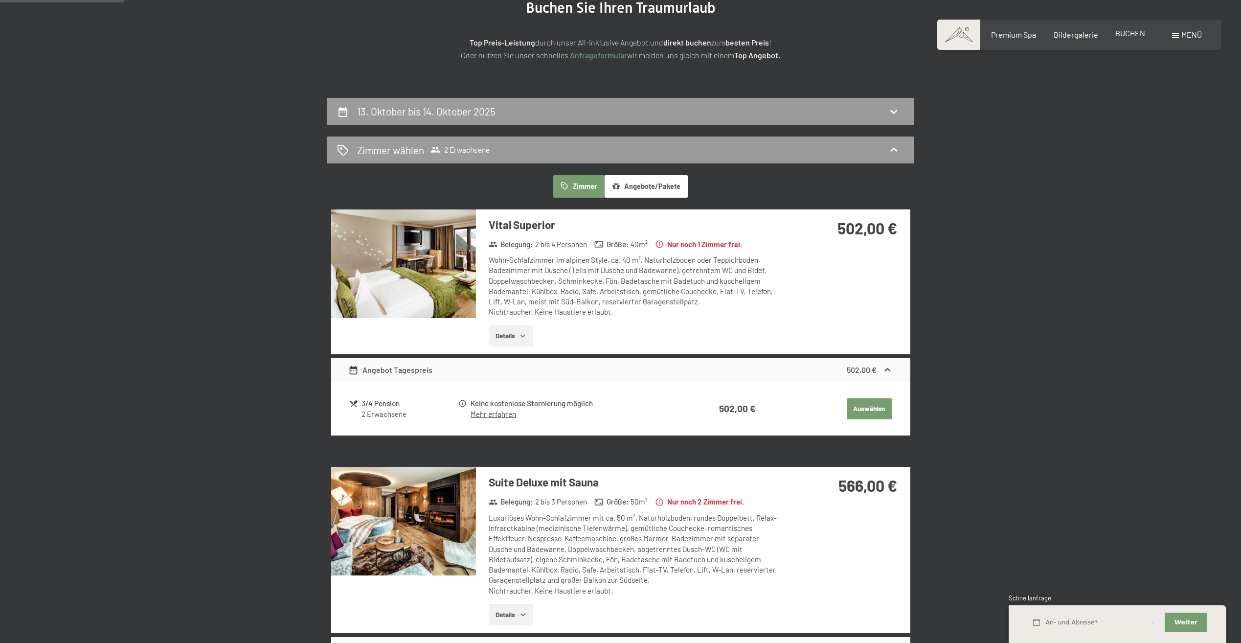
click at [1133, 33] on span "BUCHEN" at bounding box center [1130, 32] width 30 height 9
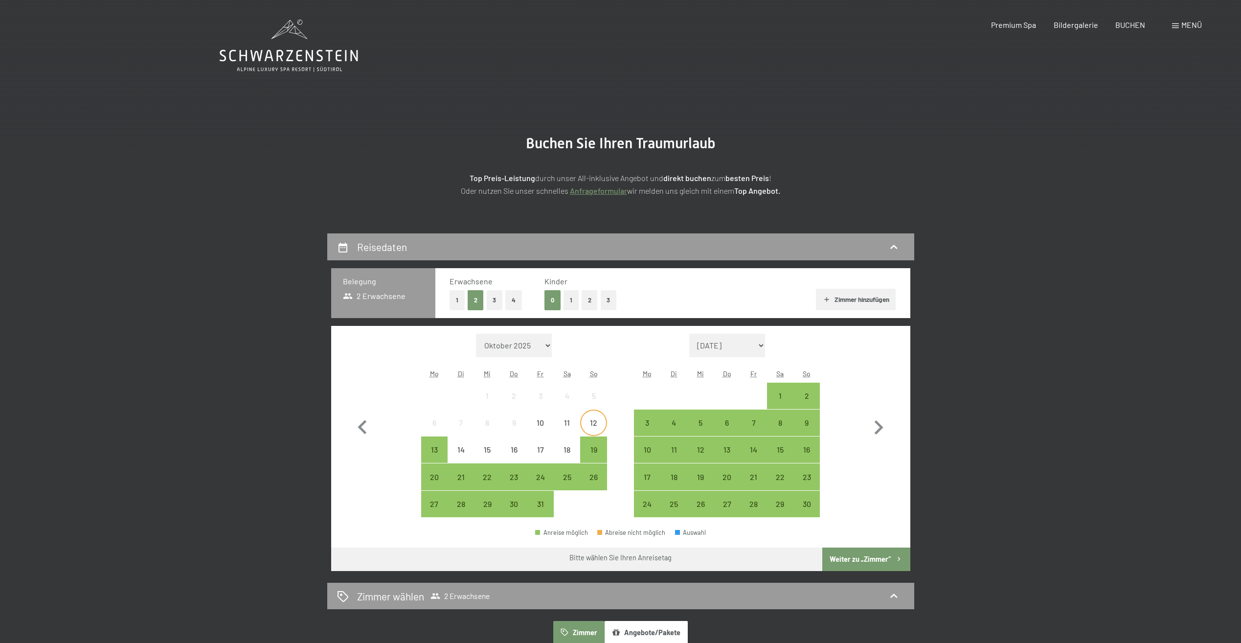
click at [593, 419] on div "12" at bounding box center [593, 431] width 24 height 24
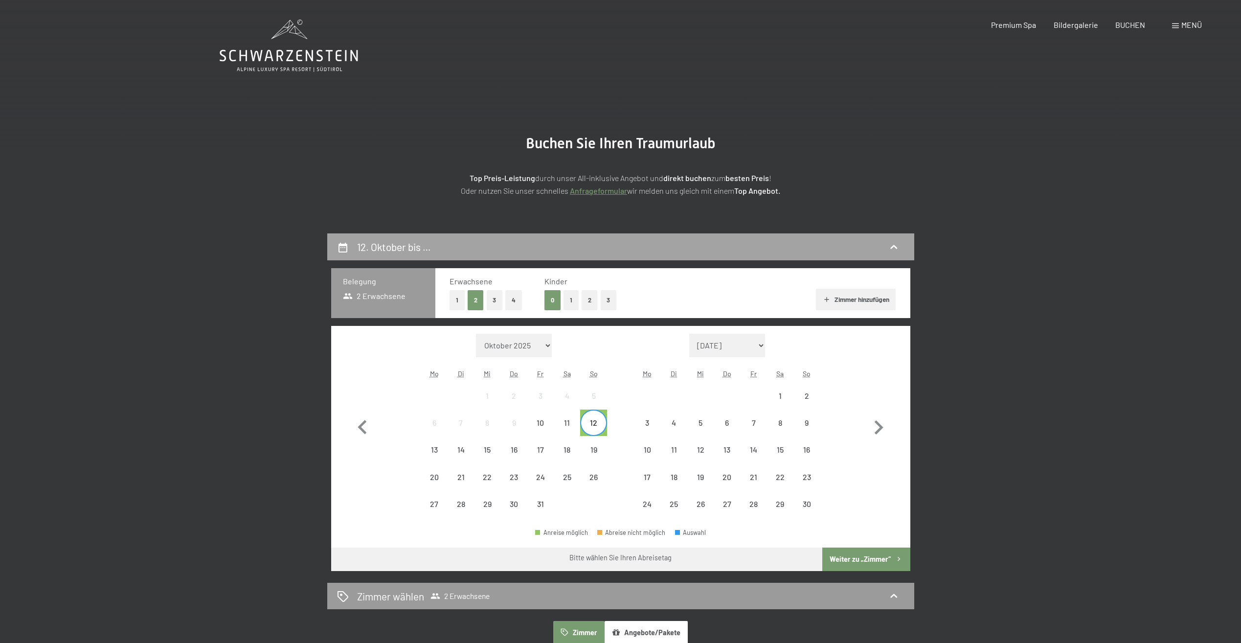
click at [888, 246] on icon at bounding box center [894, 247] width 12 height 12
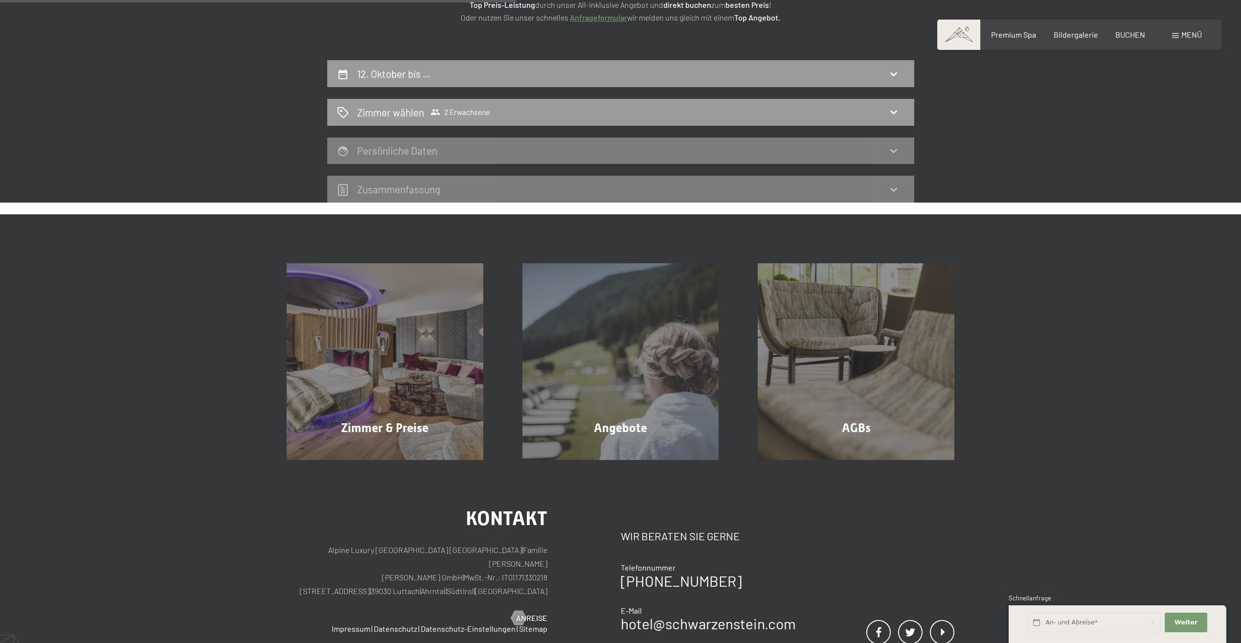
scroll to position [184, 0]
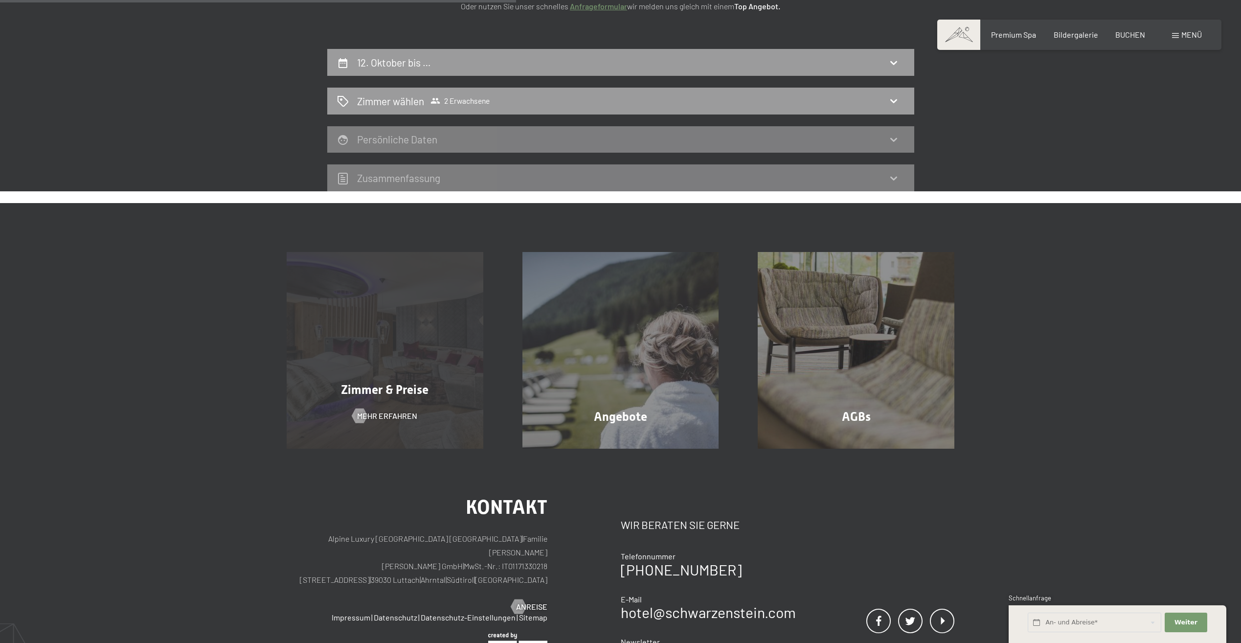
click at [445, 370] on div "Zimmer & Preise Mehr erfahren" at bounding box center [385, 350] width 236 height 197
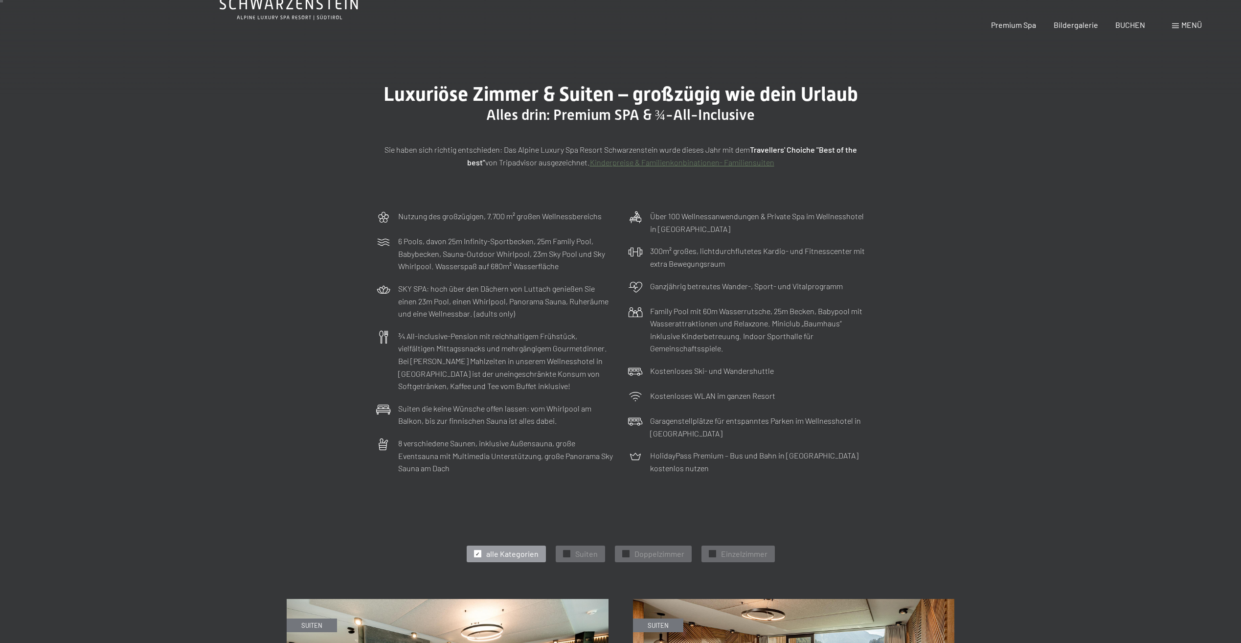
scroll to position [147, 0]
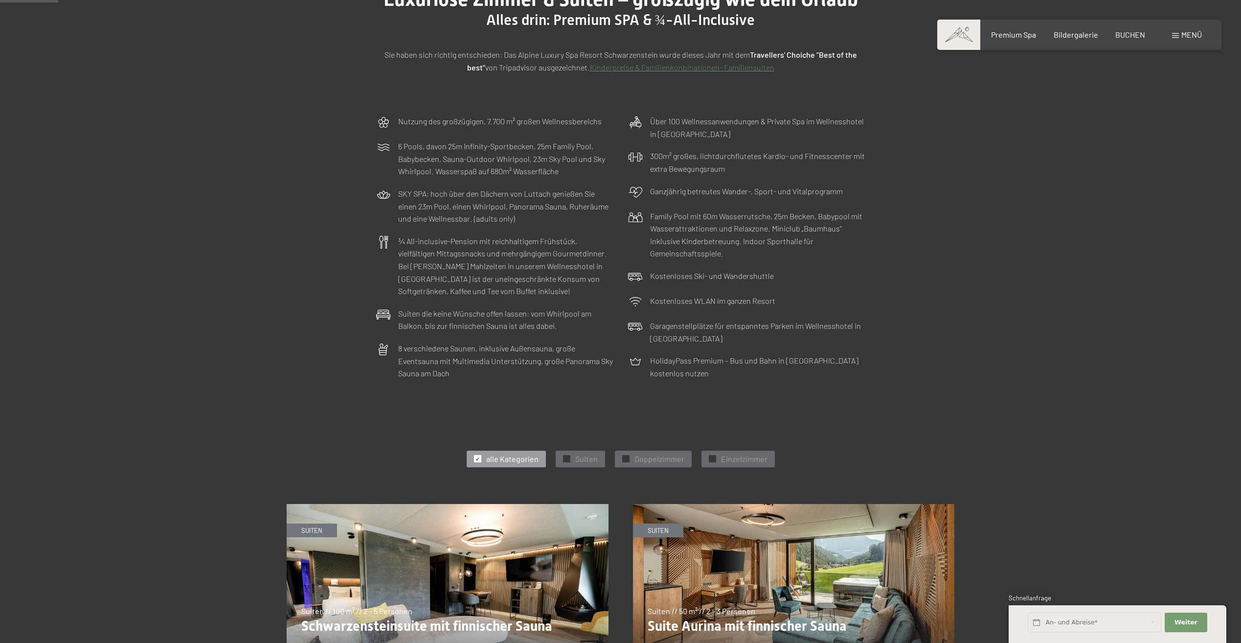
click at [516, 454] on span "alle Kategorien" at bounding box center [512, 459] width 52 height 11
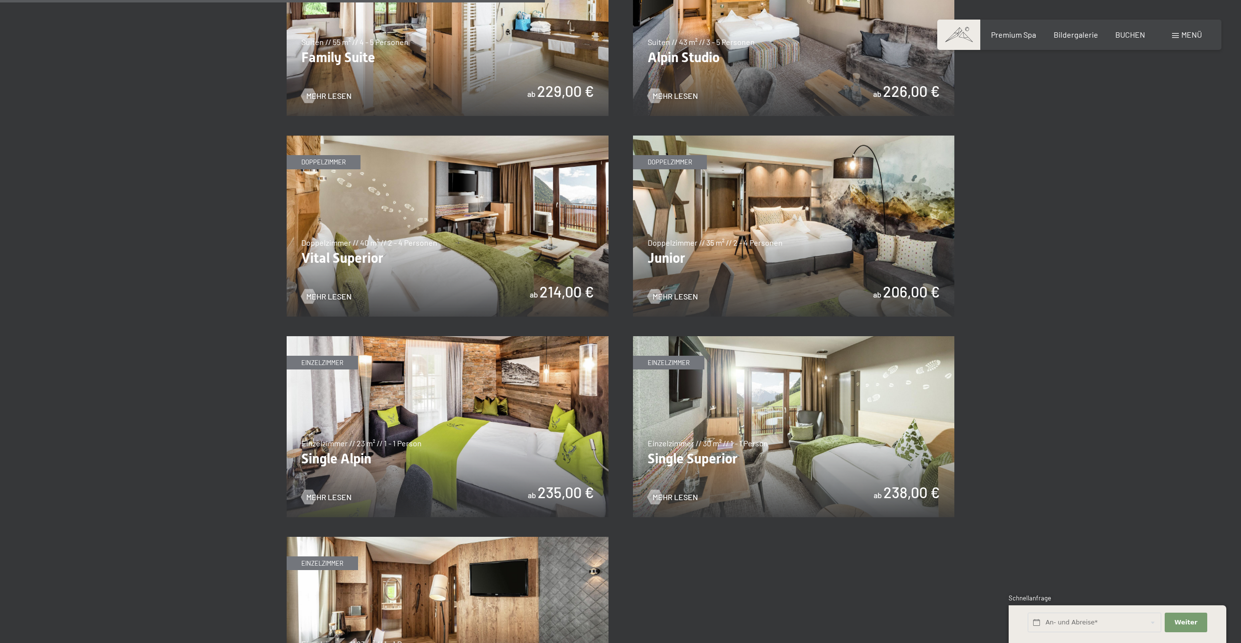
scroll to position [1370, 0]
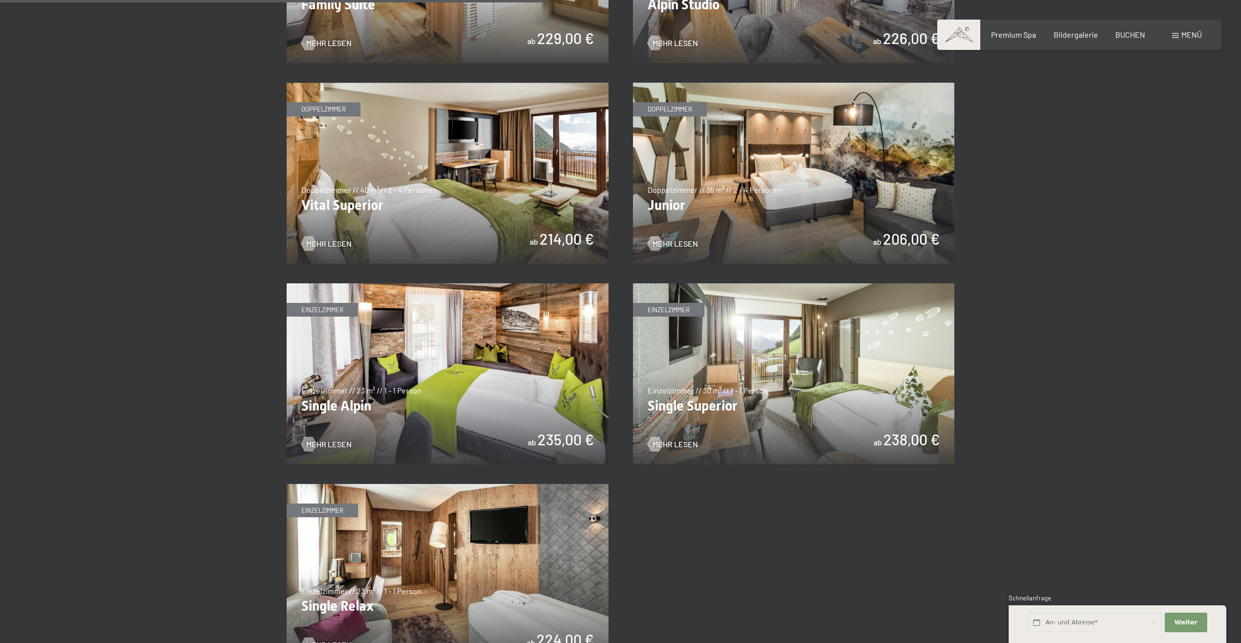
click at [454, 233] on img at bounding box center [448, 173] width 322 height 181
click at [743, 219] on img at bounding box center [794, 173] width 322 height 181
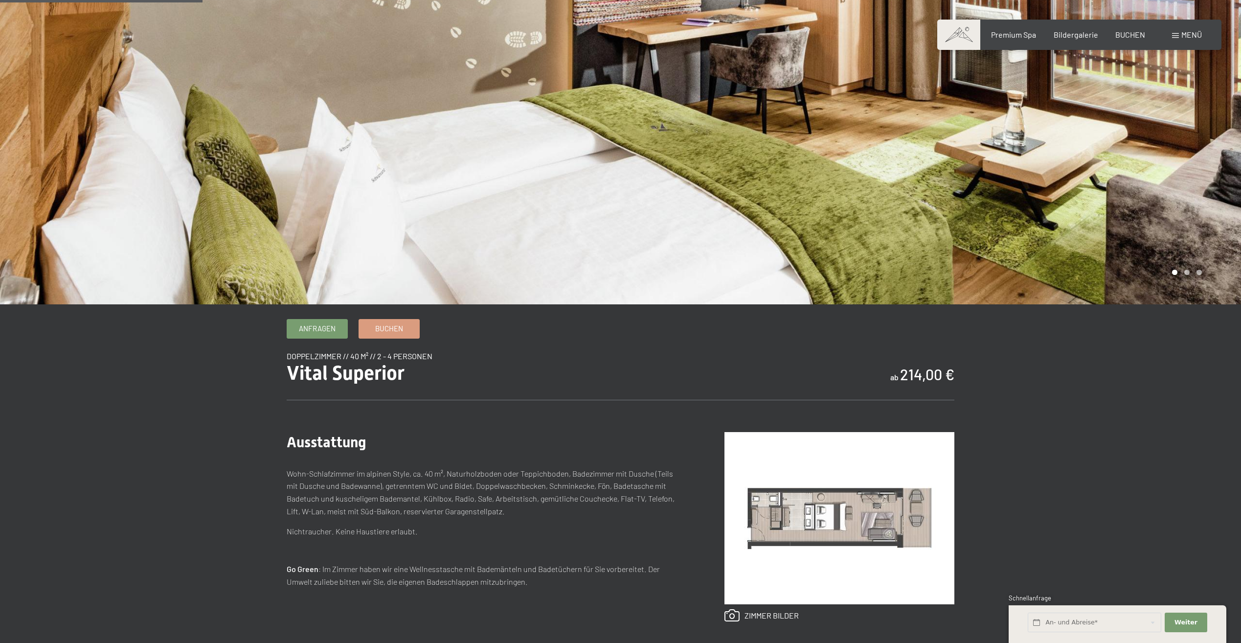
scroll to position [196, 0]
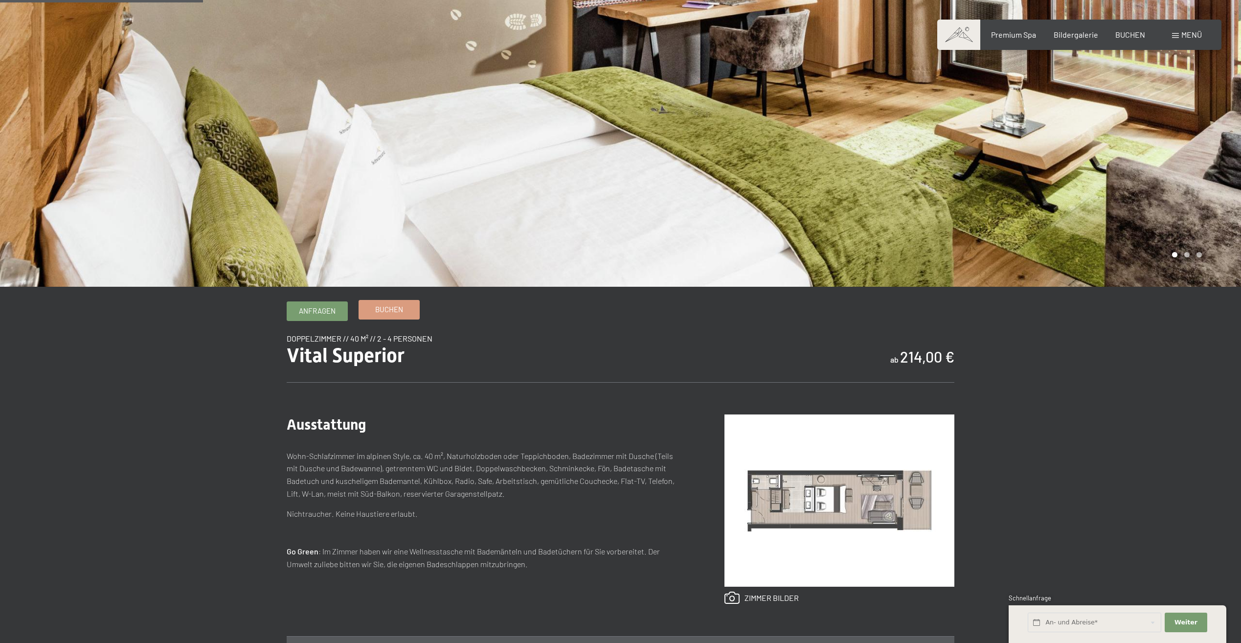
click at [393, 318] on link "Buchen" at bounding box center [389, 309] width 60 height 19
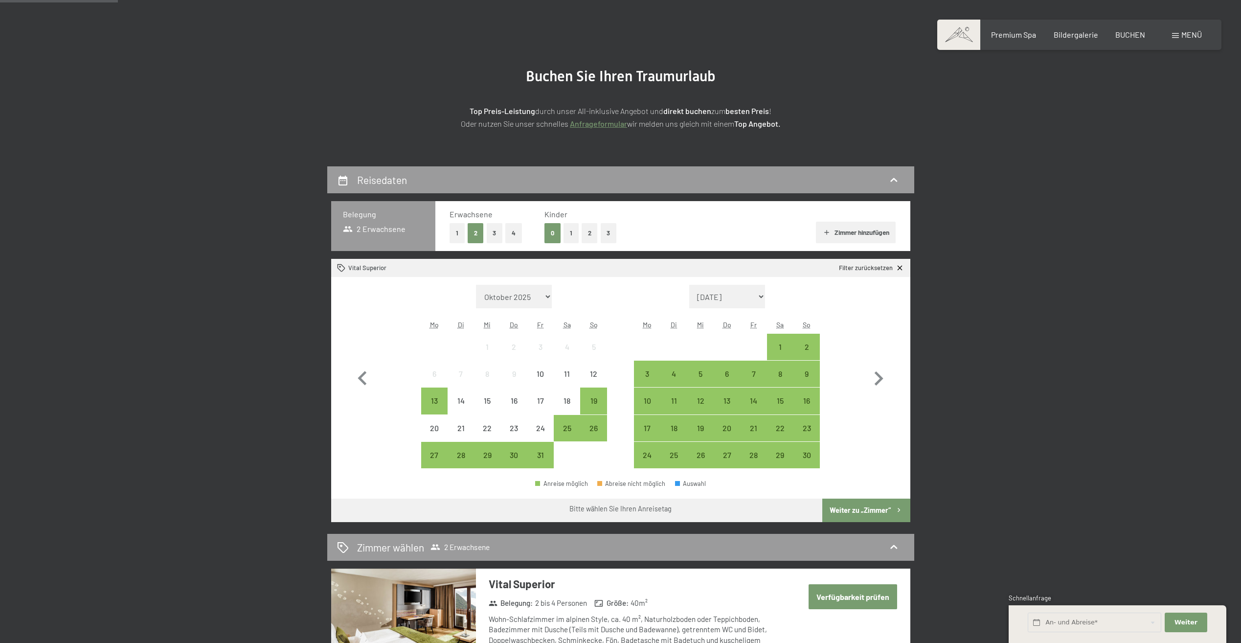
scroll to position [98, 0]
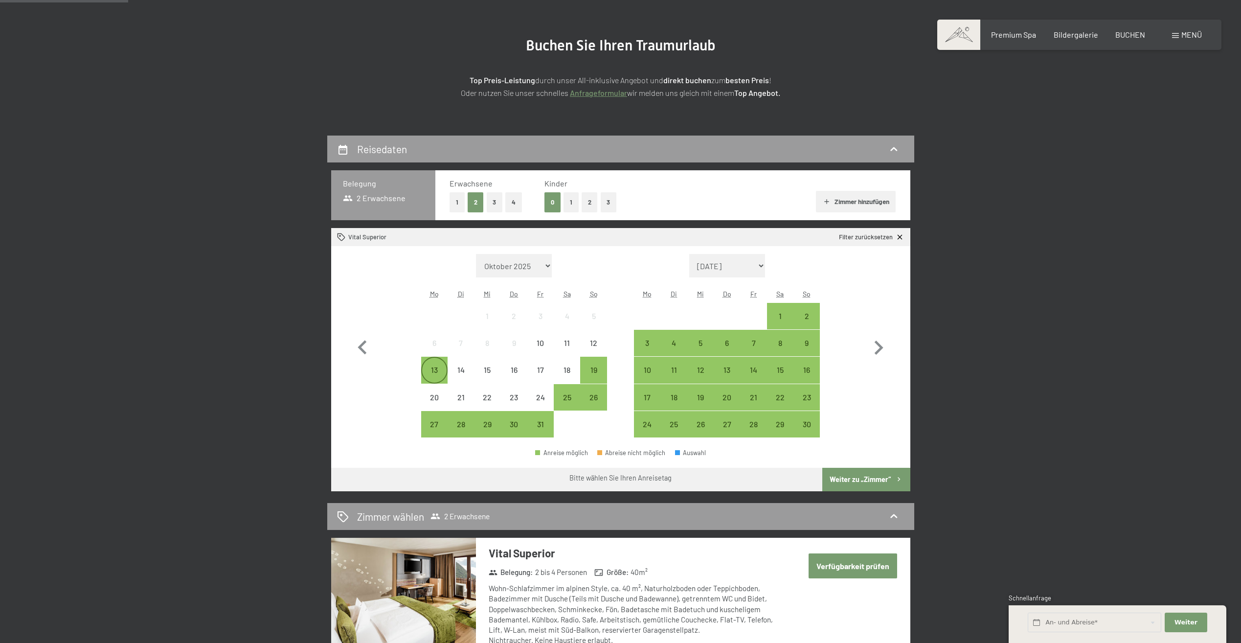
click at [438, 366] on div "13" at bounding box center [434, 378] width 24 height 24
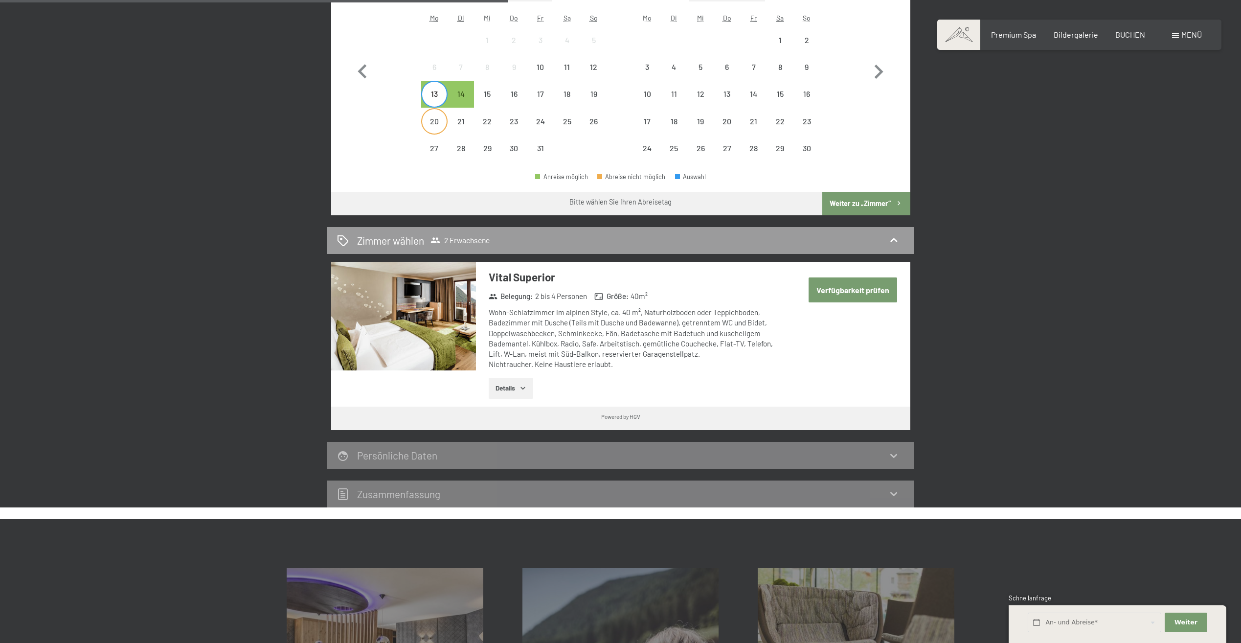
scroll to position [342, 0]
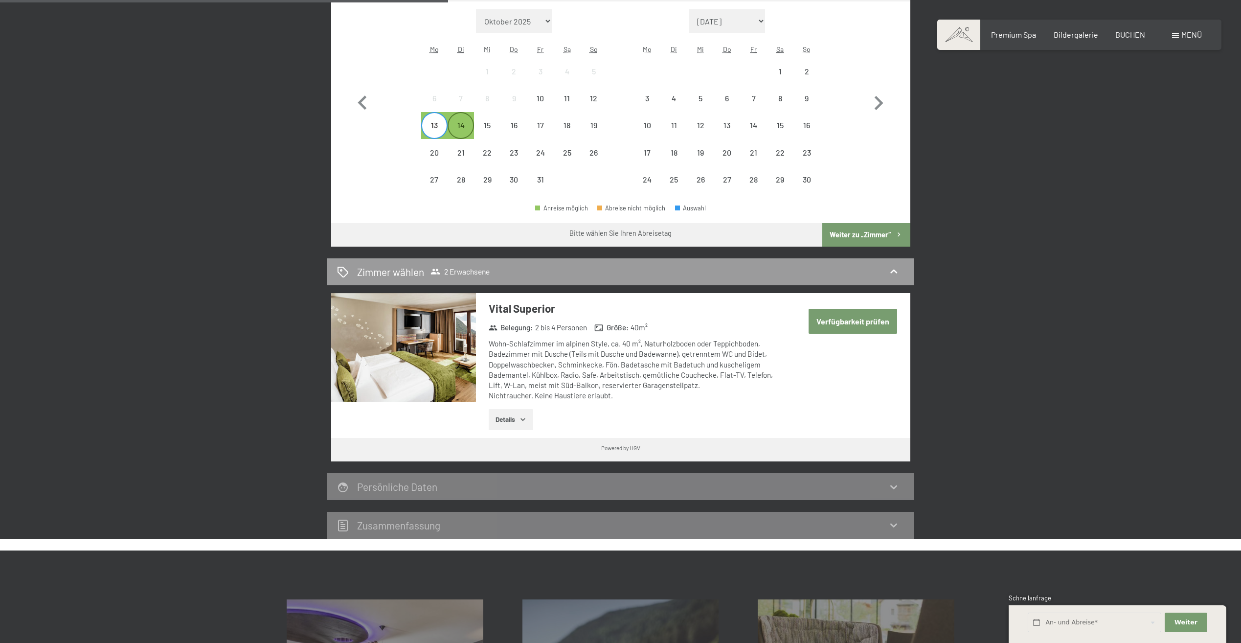
click at [465, 126] on div "14" at bounding box center [461, 133] width 24 height 24
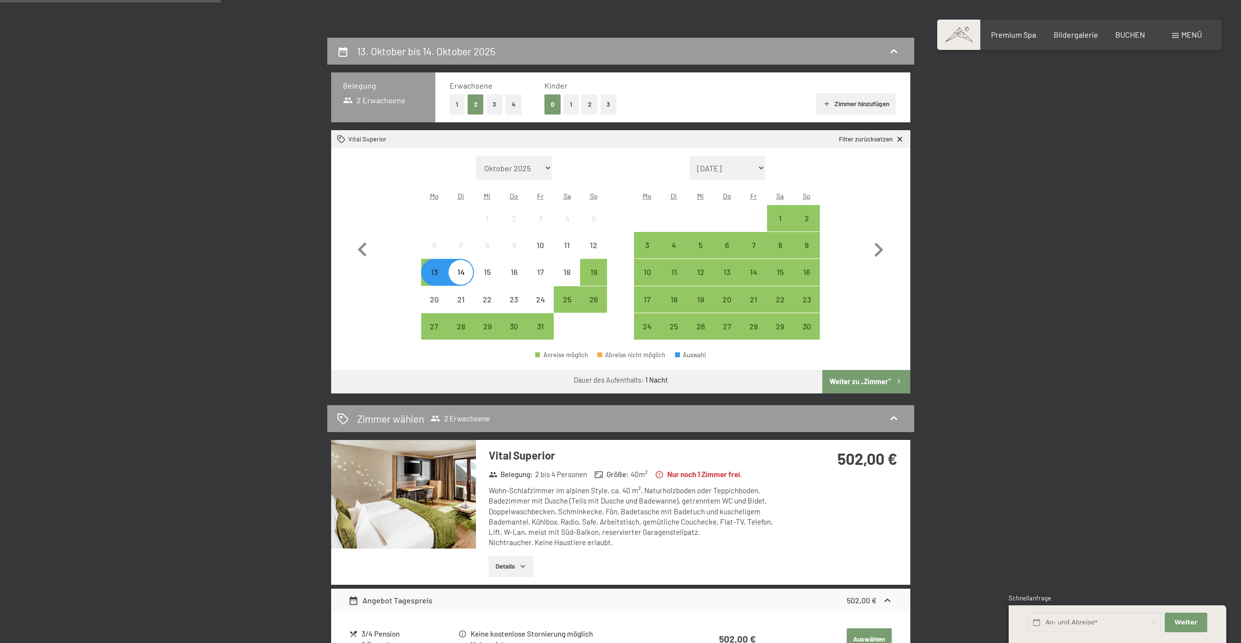
scroll to position [49, 0]
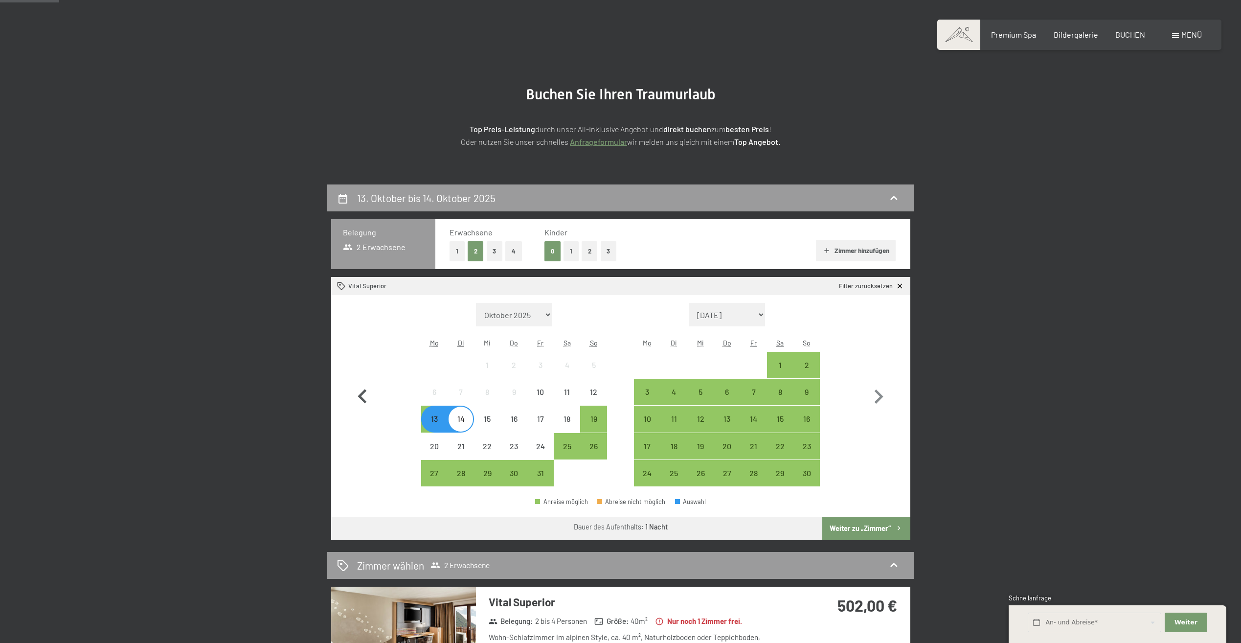
click at [371, 395] on icon "button" at bounding box center [362, 397] width 28 height 28
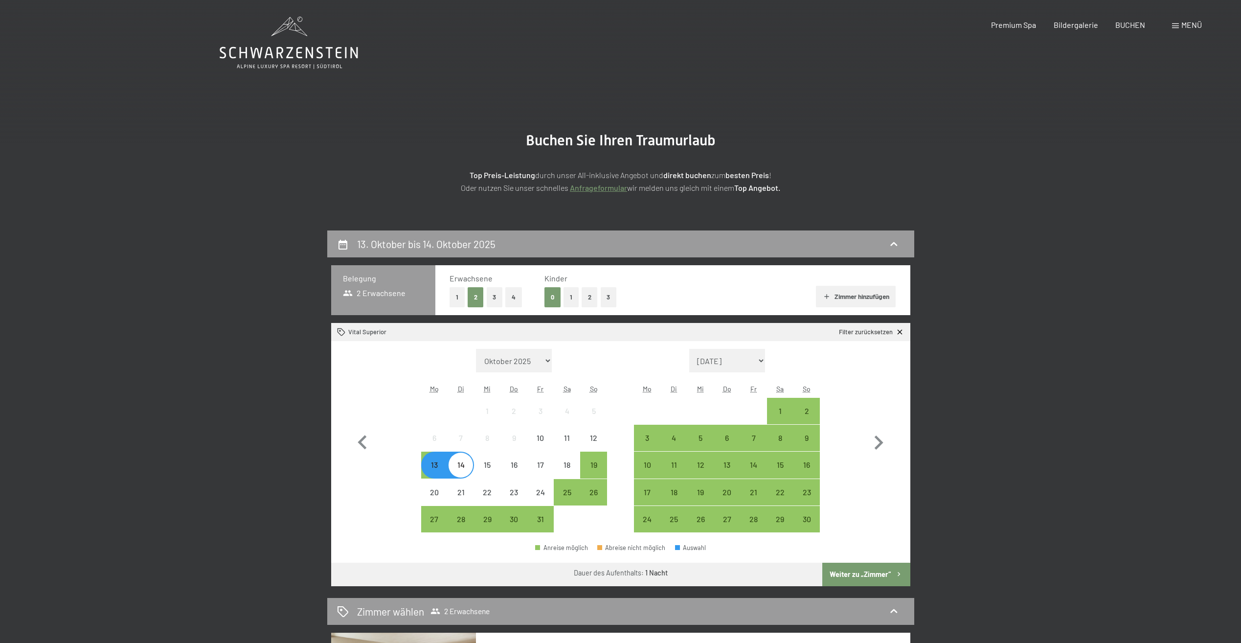
scroll to position [0, 0]
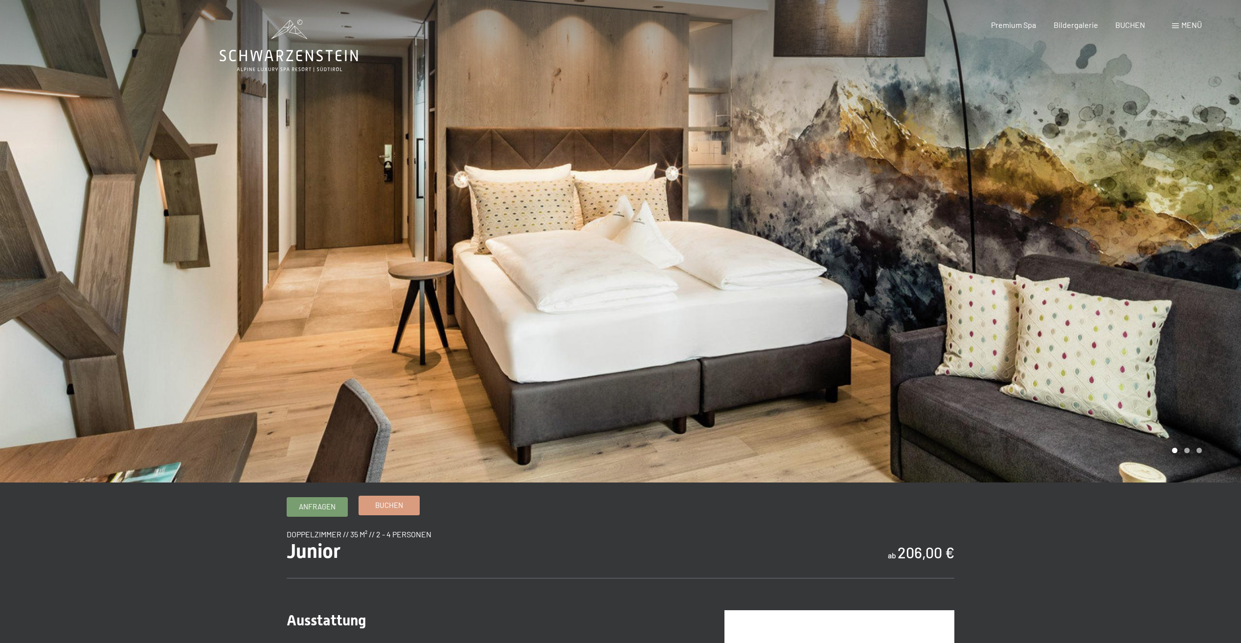
click at [396, 509] on span "Buchen" at bounding box center [389, 505] width 28 height 10
